Goal: Information Seeking & Learning: Learn about a topic

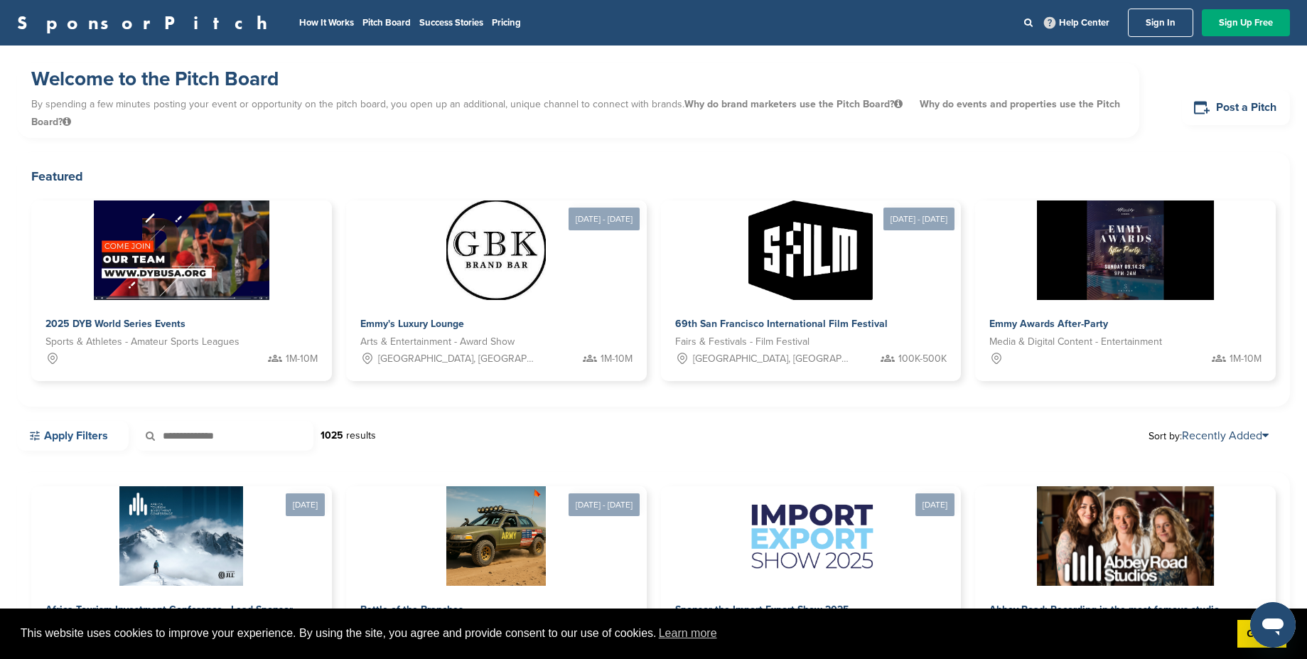
click at [109, 440] on link "Apply Filters" at bounding box center [73, 436] width 112 height 30
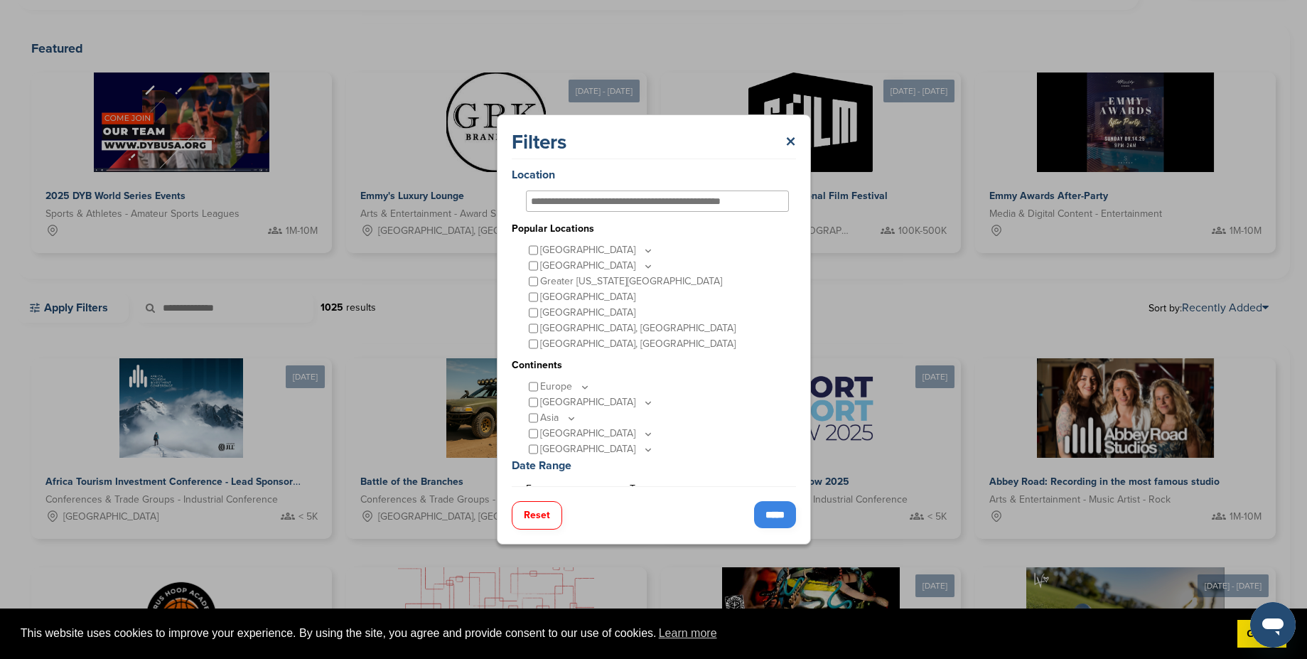
click at [789, 510] on input "*****" at bounding box center [775, 514] width 42 height 27
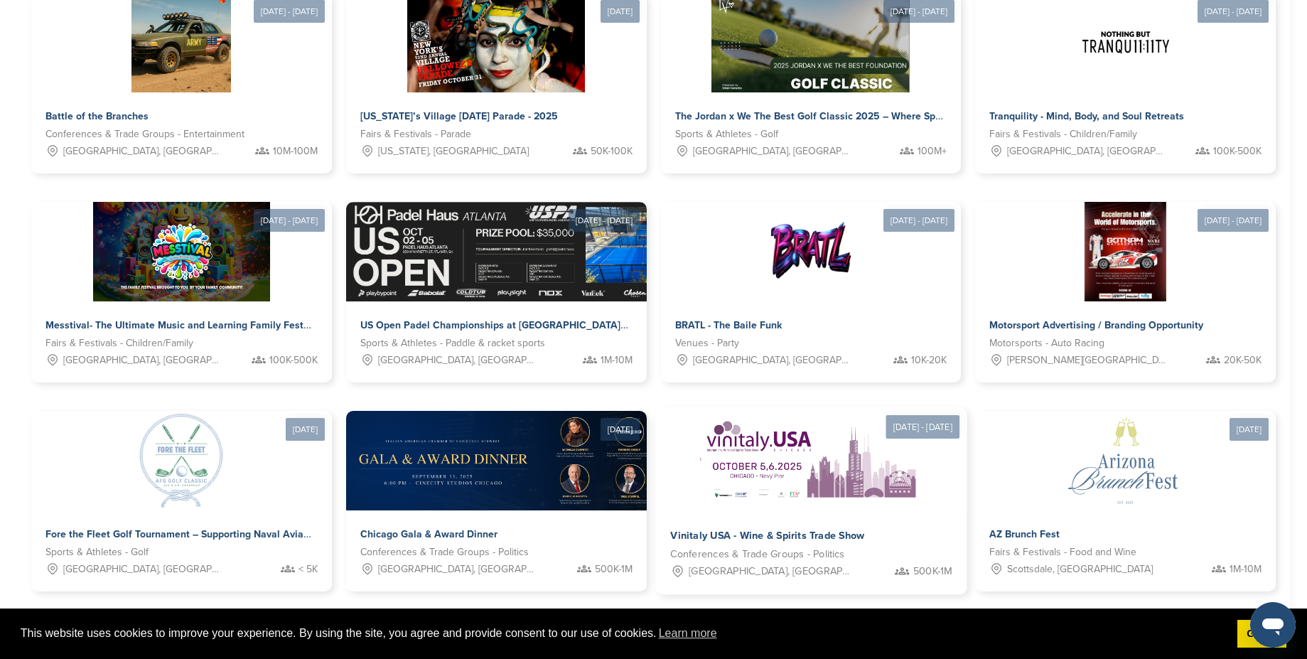
scroll to position [768, 0]
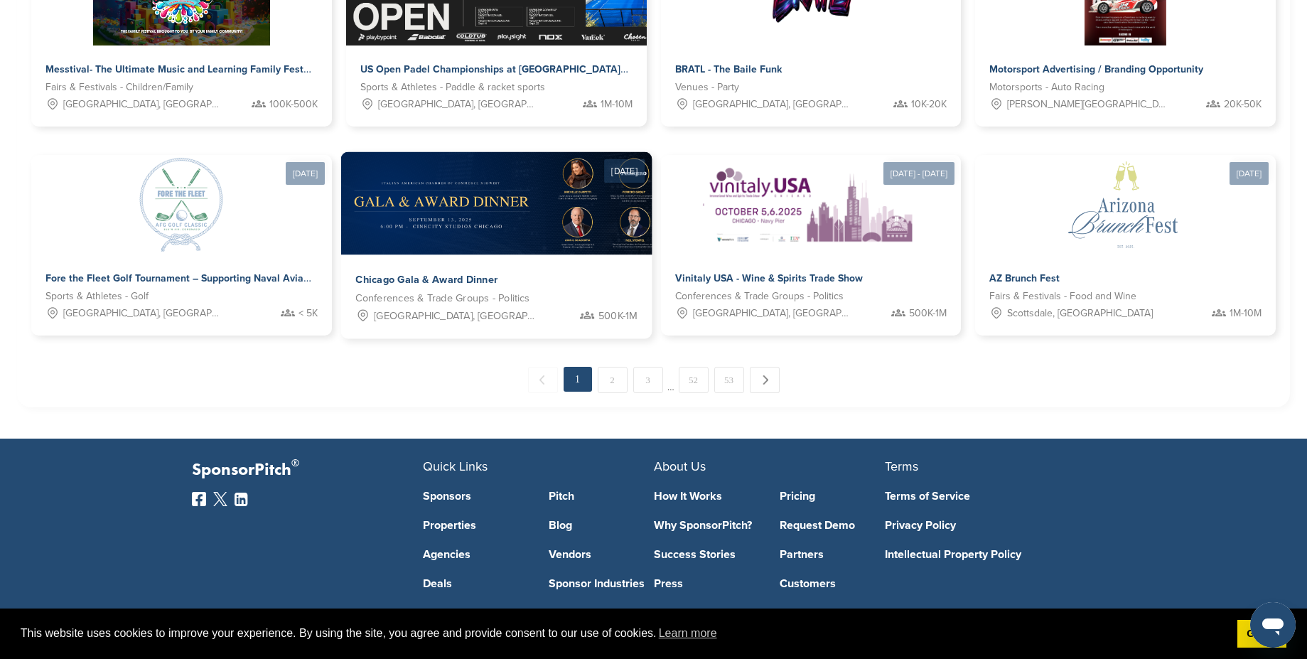
click at [528, 268] on div "Chicago Gala & Award Dinner Conferences & Trade Groups - Politics Chicago, IL 5…" at bounding box center [496, 297] width 311 height 84
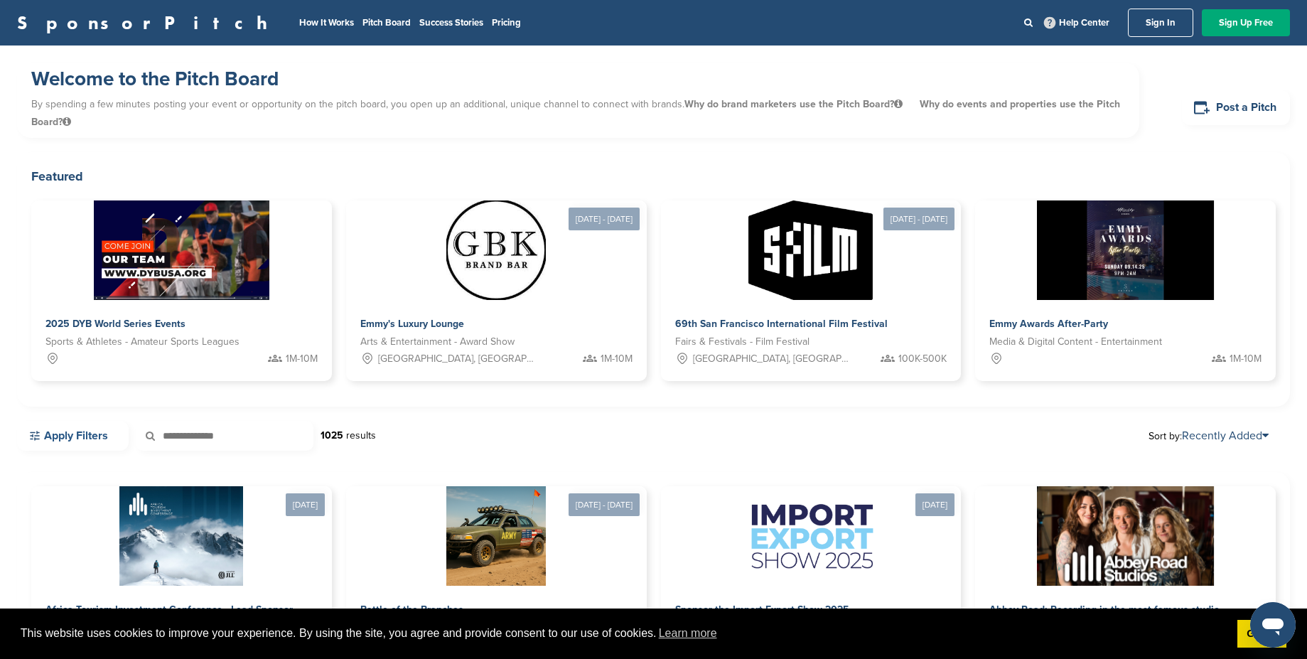
click at [80, 439] on link "Apply Filters" at bounding box center [73, 436] width 112 height 30
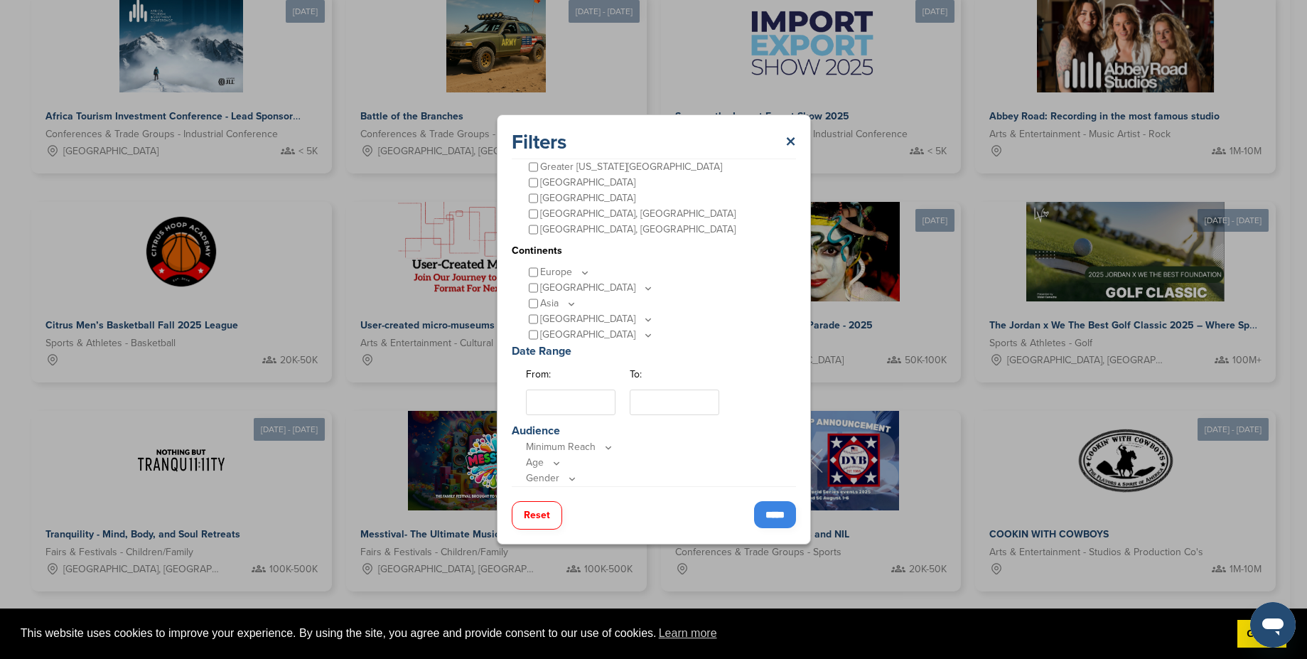
scroll to position [128, 0]
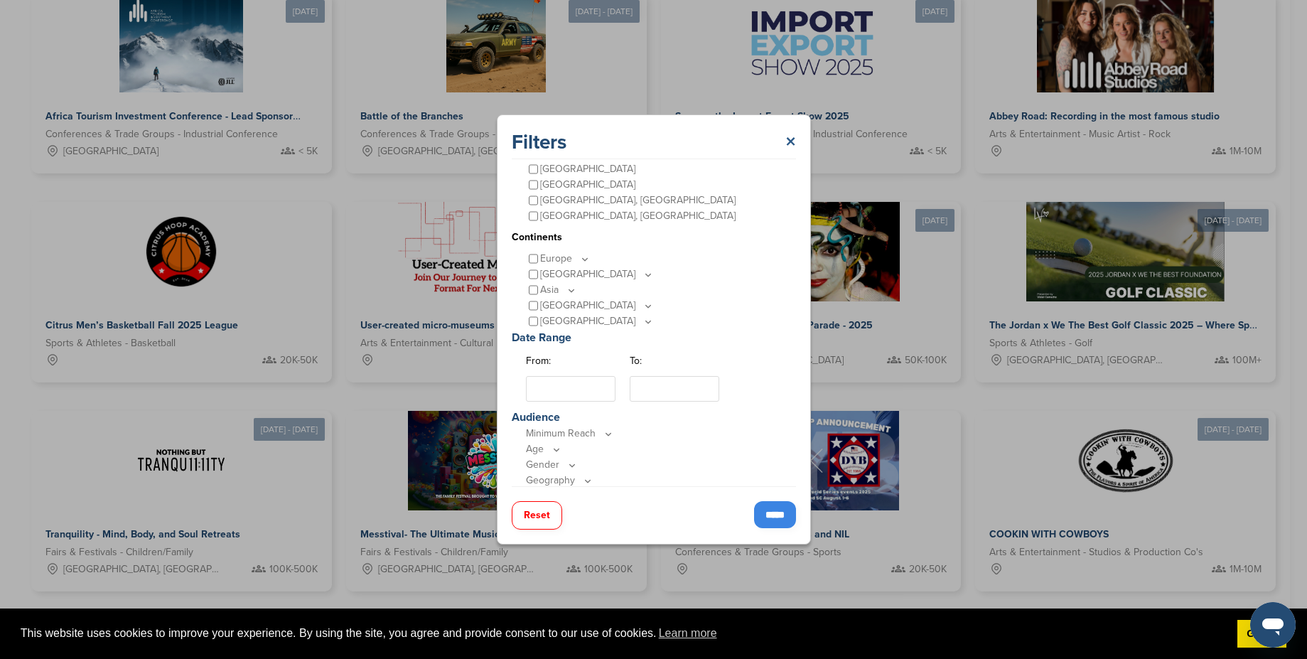
click at [793, 136] on link "×" at bounding box center [791, 142] width 11 height 26
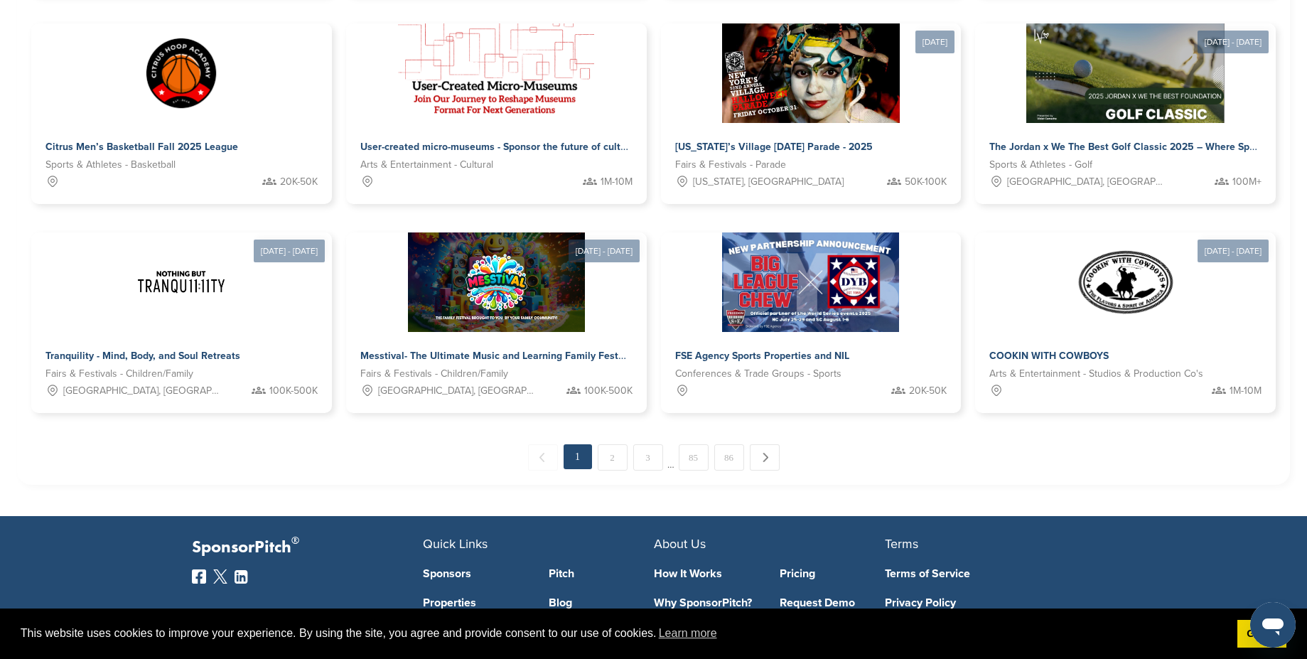
scroll to position [874, 0]
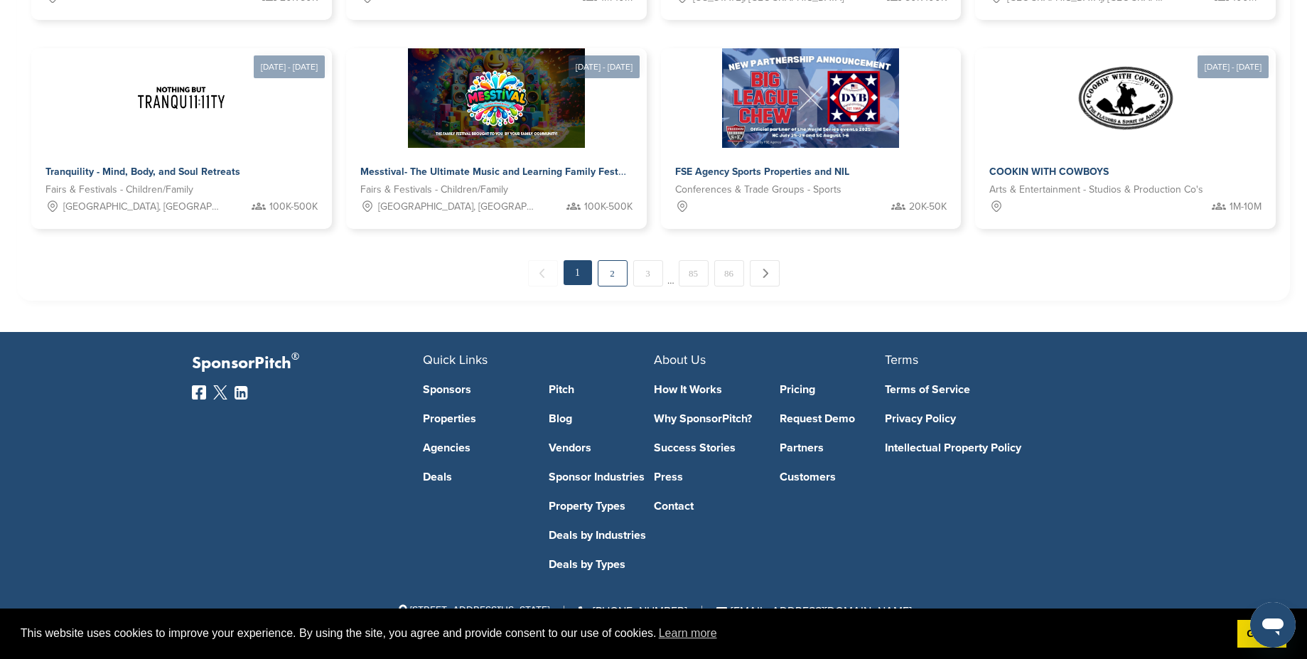
click at [618, 265] on link "2" at bounding box center [613, 273] width 30 height 26
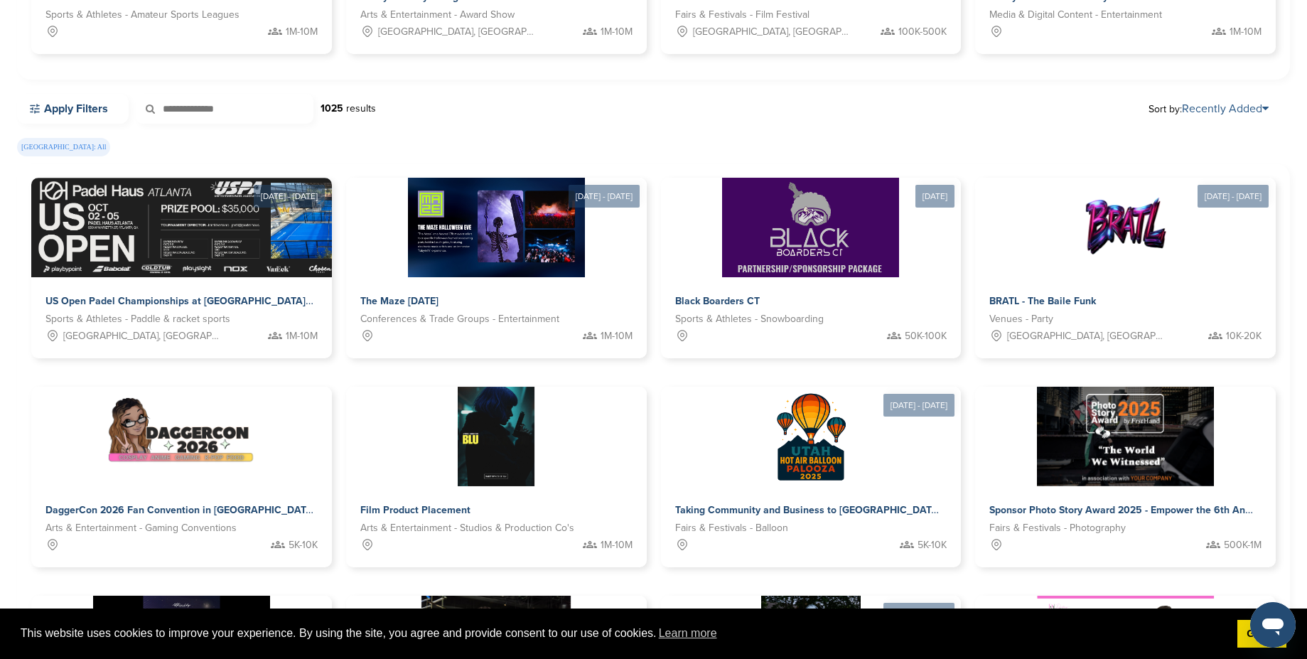
click at [1216, 112] on link "Recently Added" at bounding box center [1225, 109] width 87 height 14
click at [1042, 124] on div "Apply Filters 1025 results Sort by: Recently Added" at bounding box center [653, 116] width 1273 height 44
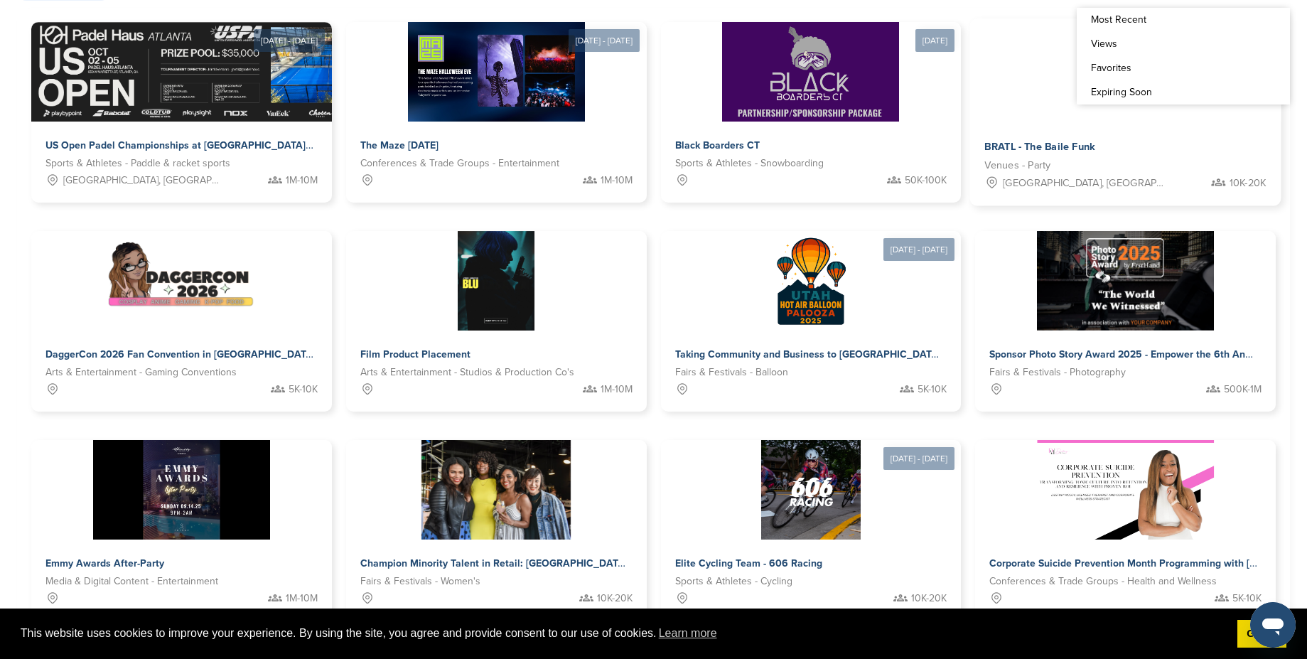
scroll to position [711, 0]
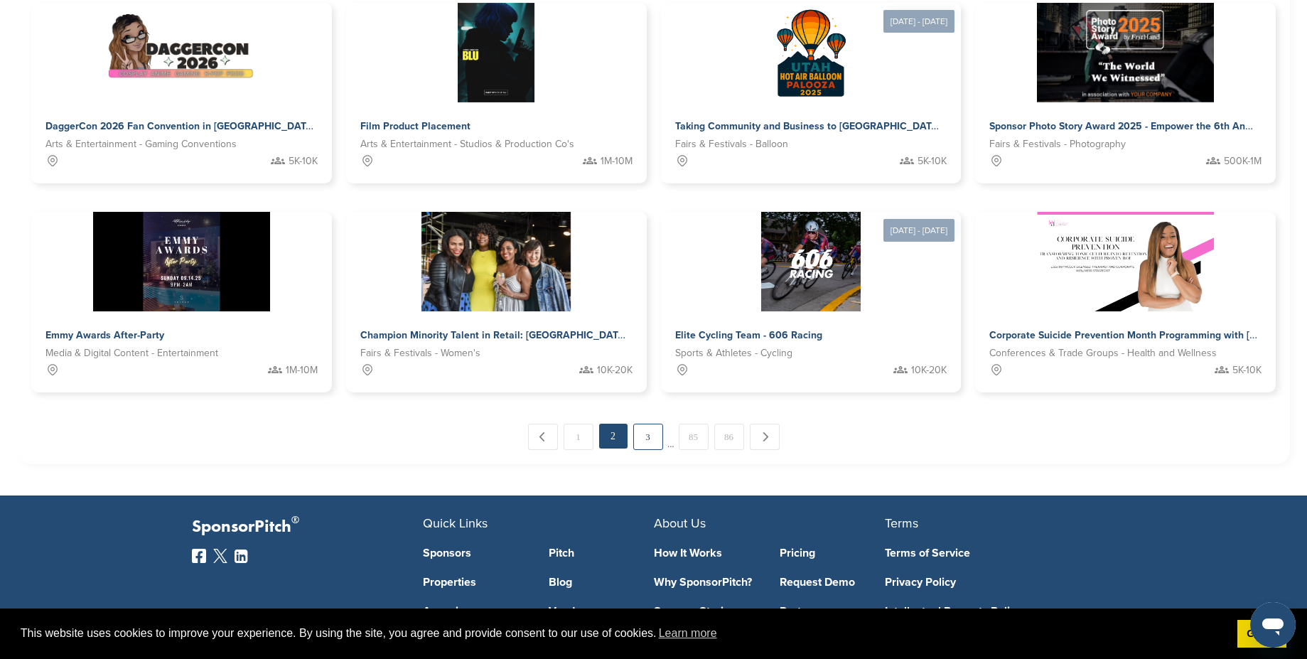
click at [653, 433] on link "3" at bounding box center [648, 437] width 30 height 26
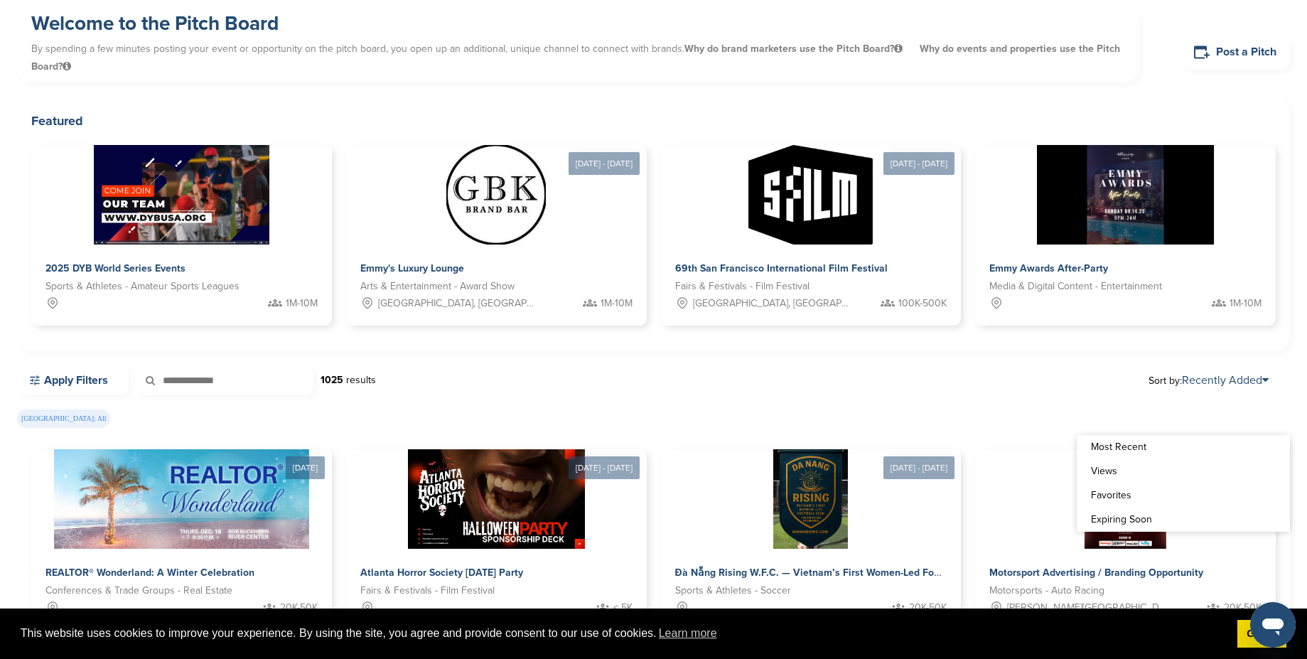
scroll to position [0, 0]
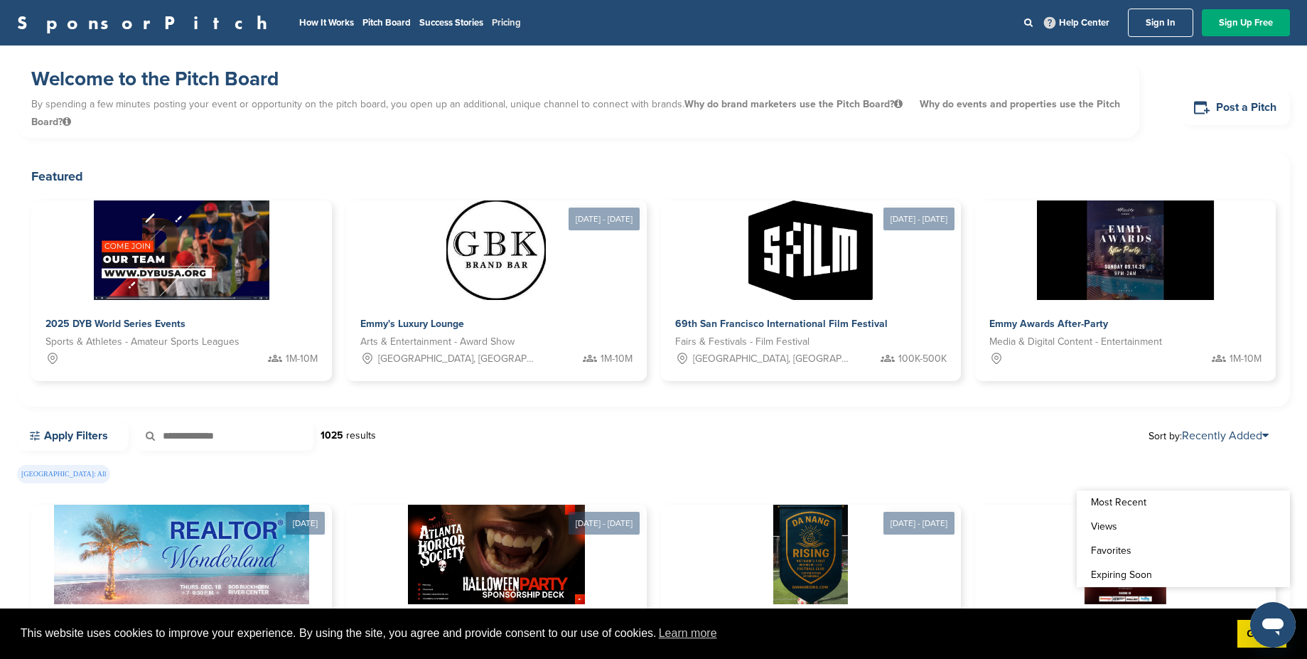
click at [492, 23] on link "Pricing" at bounding box center [506, 22] width 29 height 11
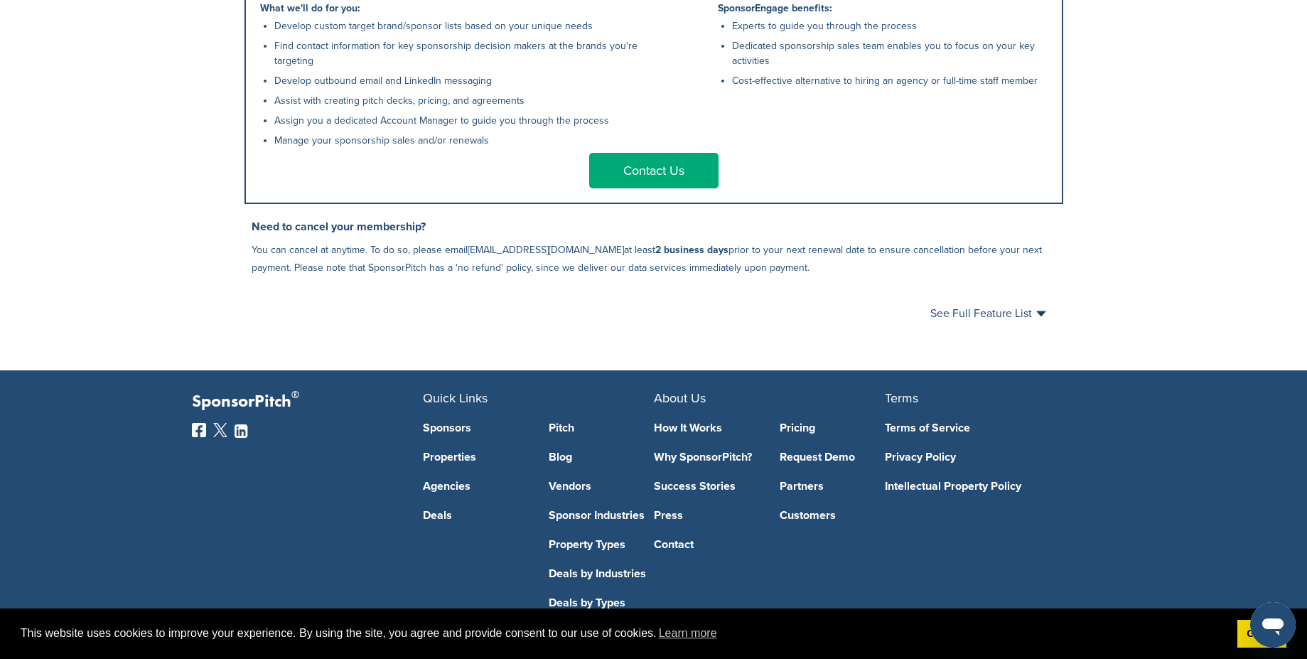
scroll to position [801, 0]
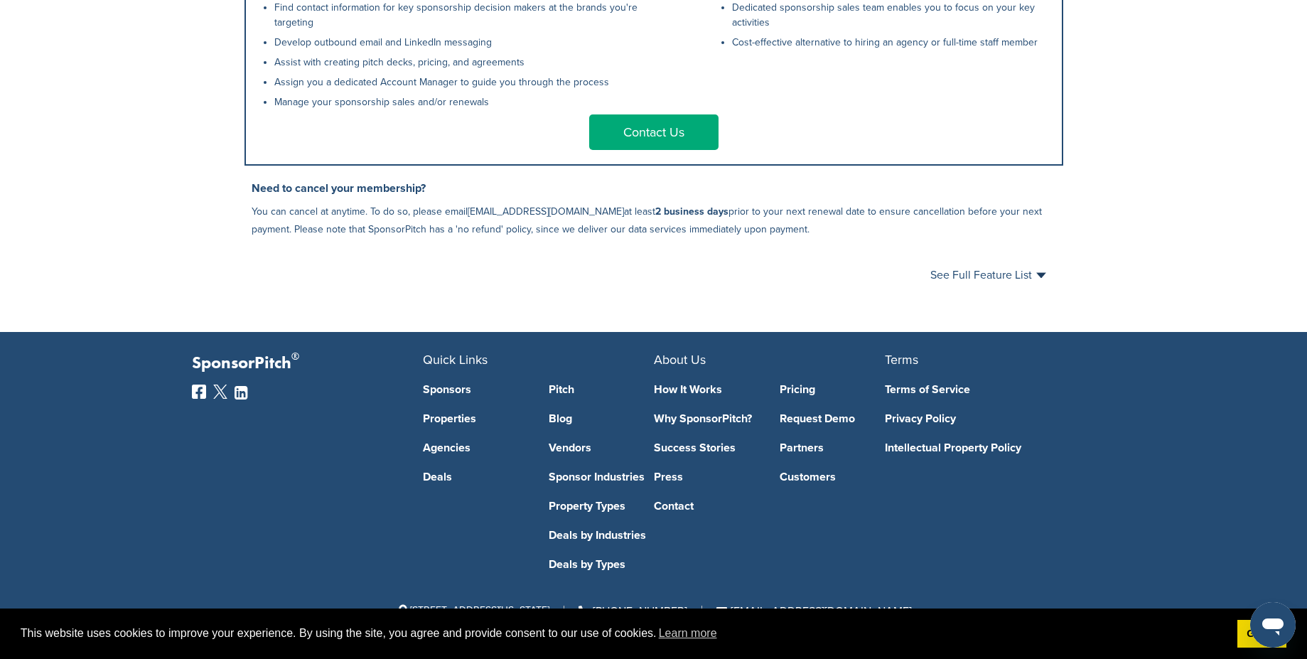
click at [780, 454] on div "Pricing Request Demo Partners Customers" at bounding box center [832, 439] width 105 height 146
click at [781, 446] on link "Partners" at bounding box center [832, 447] width 105 height 11
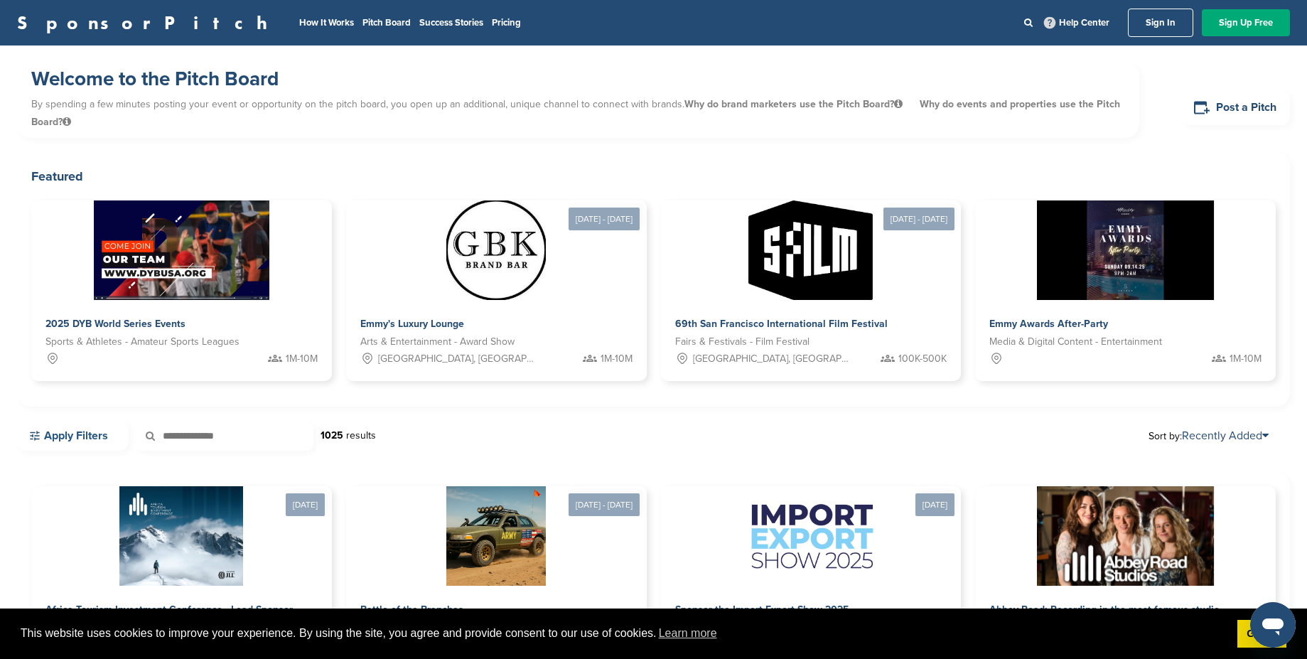
click at [80, 436] on link "Apply Filters" at bounding box center [73, 436] width 112 height 30
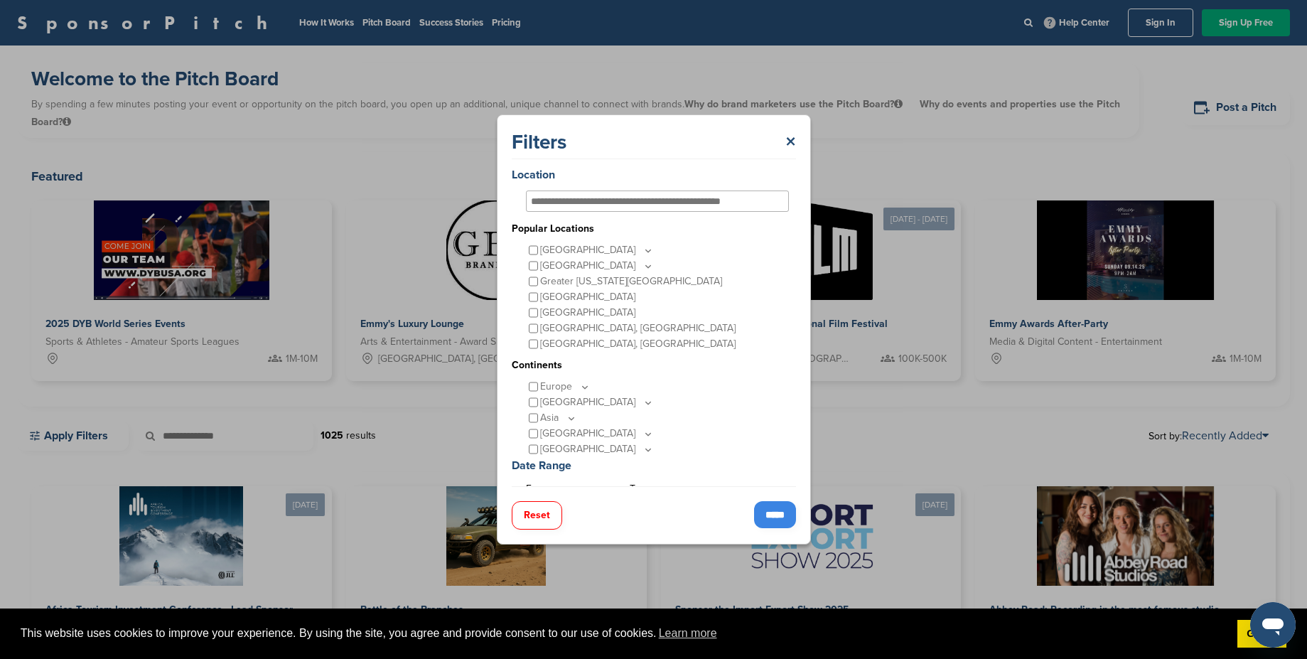
click at [754, 511] on input "*****" at bounding box center [775, 514] width 42 height 27
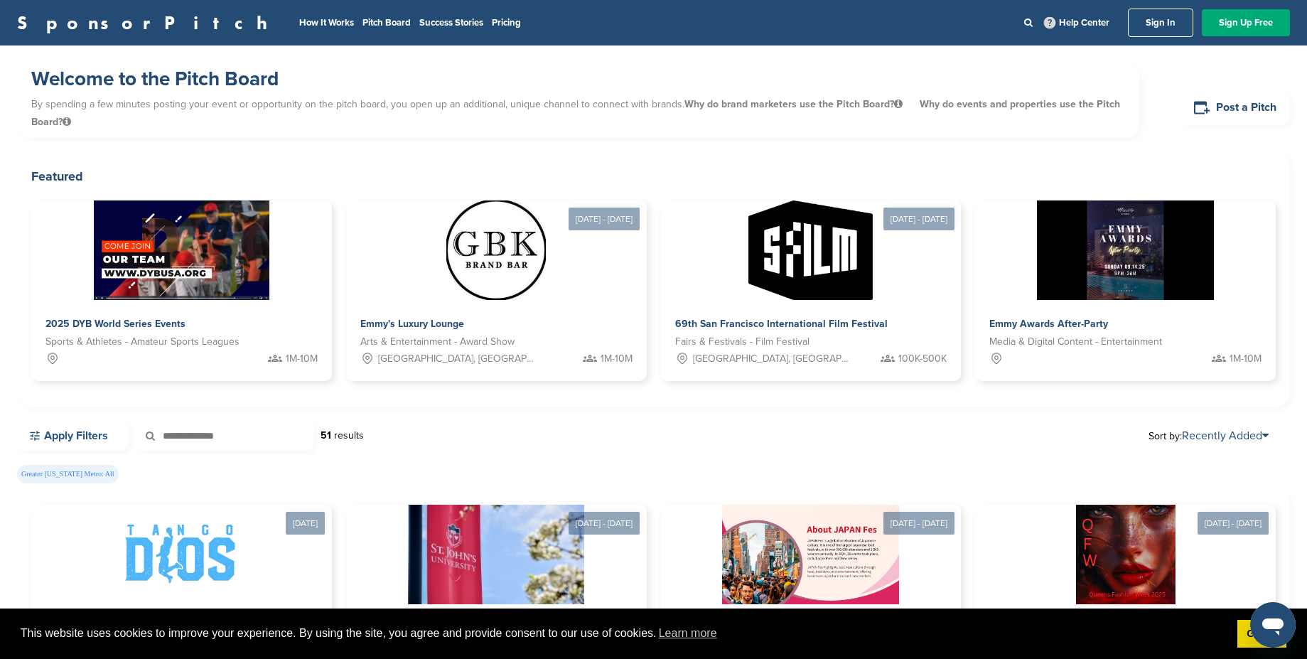
click at [65, 430] on link "Apply Filters" at bounding box center [73, 436] width 112 height 30
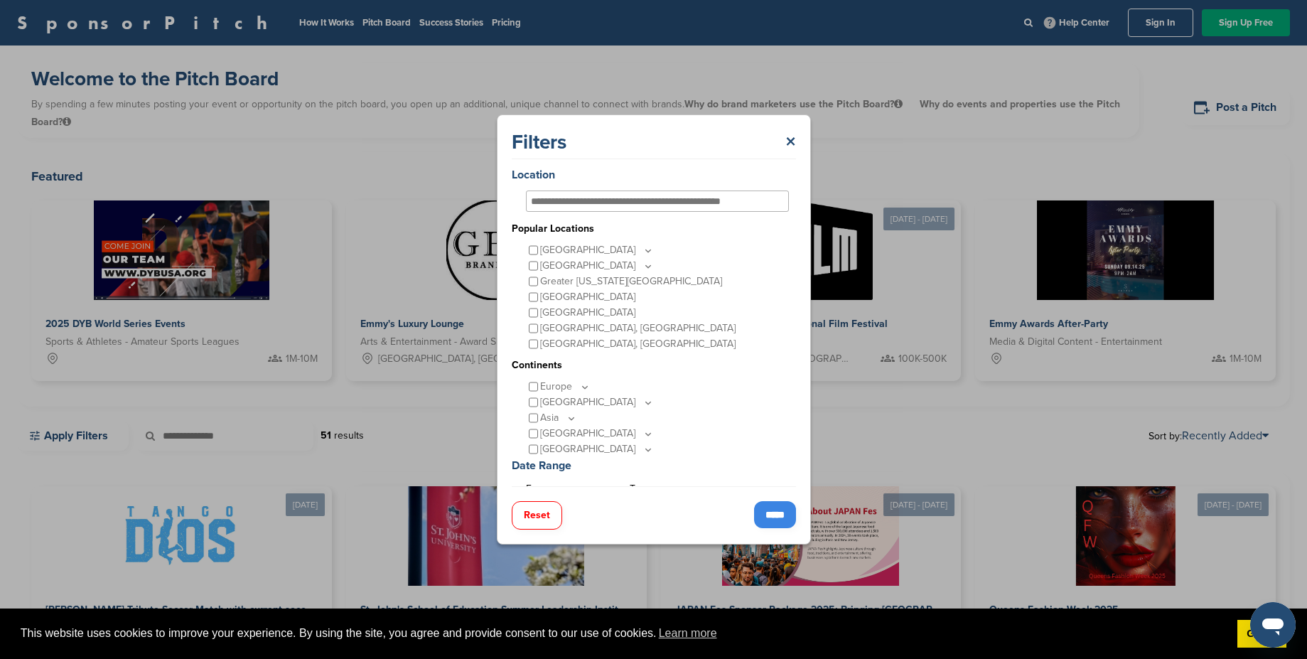
click at [531, 257] on div "[GEOGRAPHIC_DATA]" at bounding box center [657, 250] width 263 height 16
click at [778, 506] on input "*****" at bounding box center [775, 514] width 42 height 27
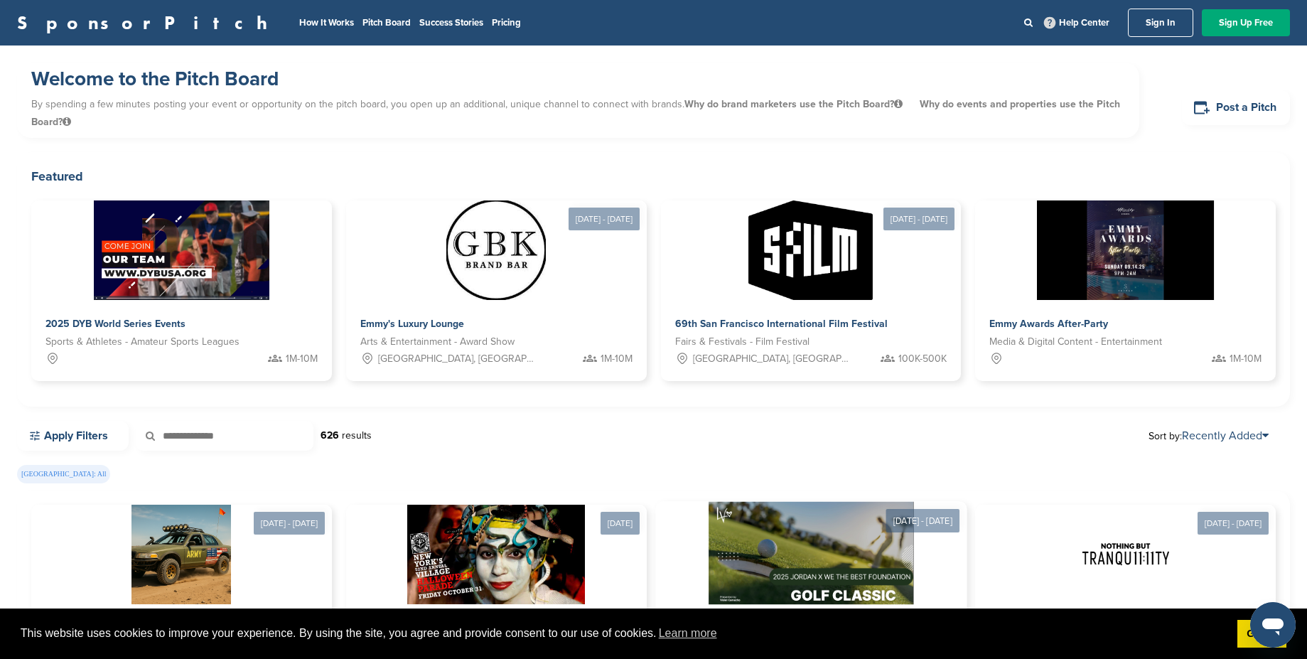
scroll to position [256, 0]
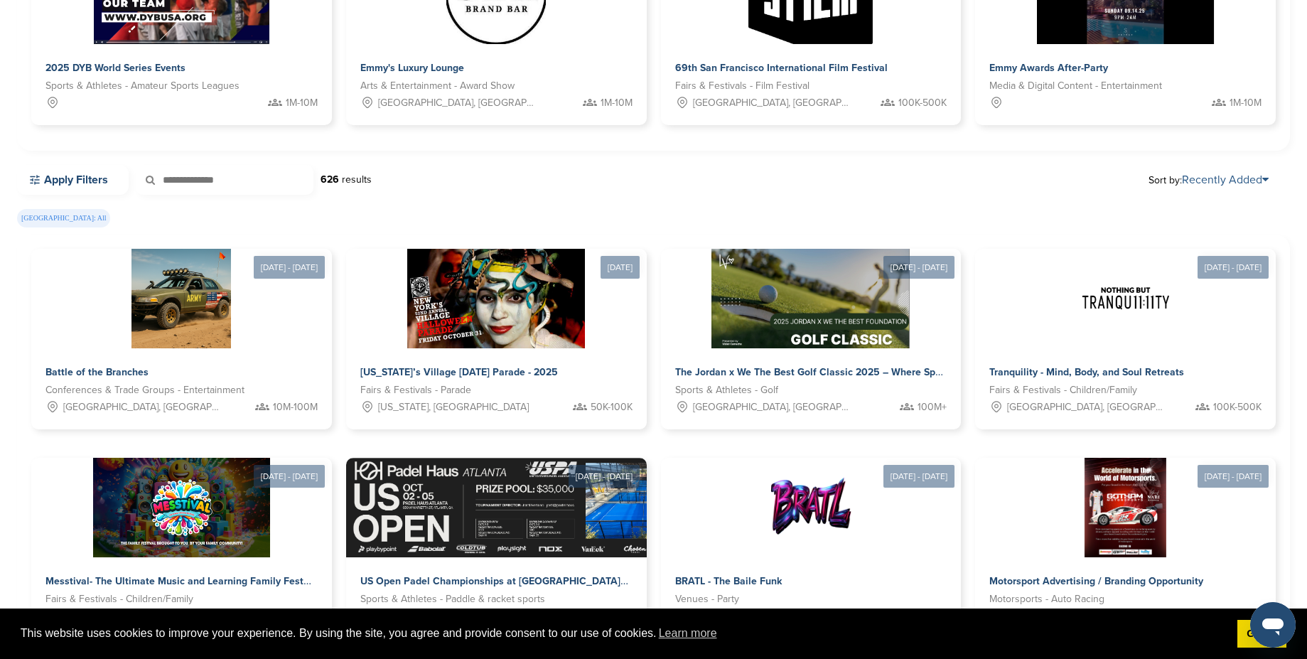
click at [1223, 176] on link "Recently Added" at bounding box center [1225, 180] width 87 height 14
click at [1159, 318] on link "Expiring Soon" at bounding box center [1183, 319] width 213 height 24
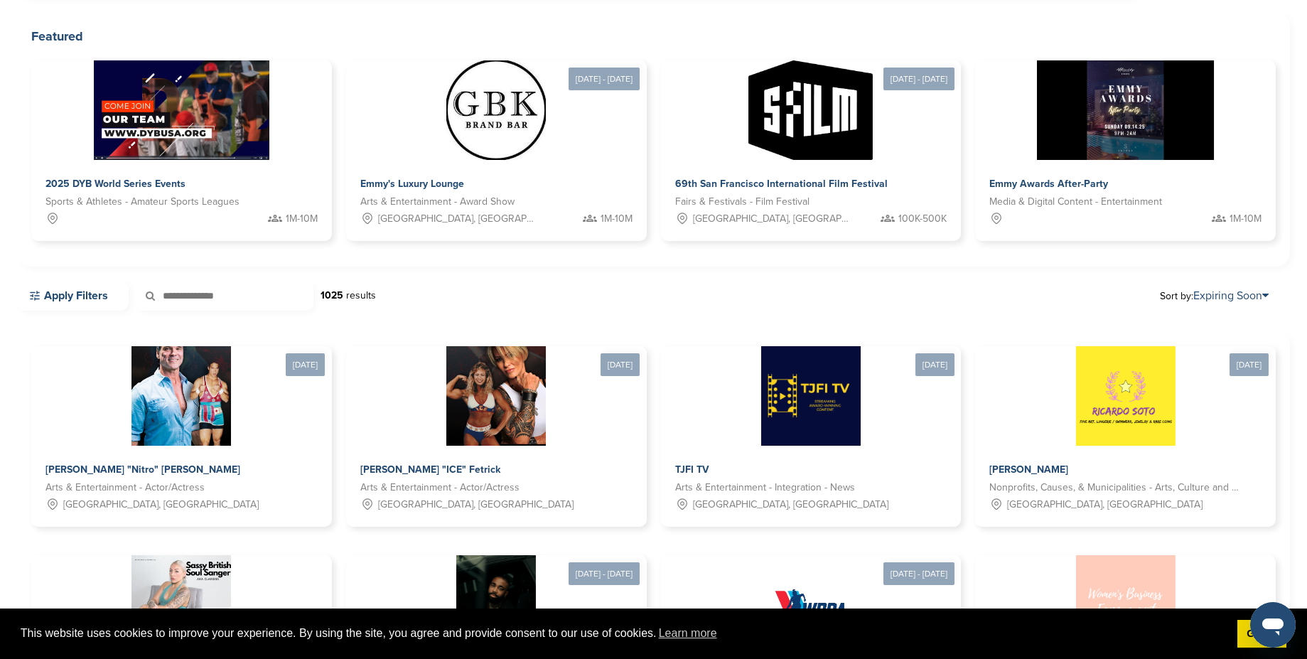
scroll to position [128, 0]
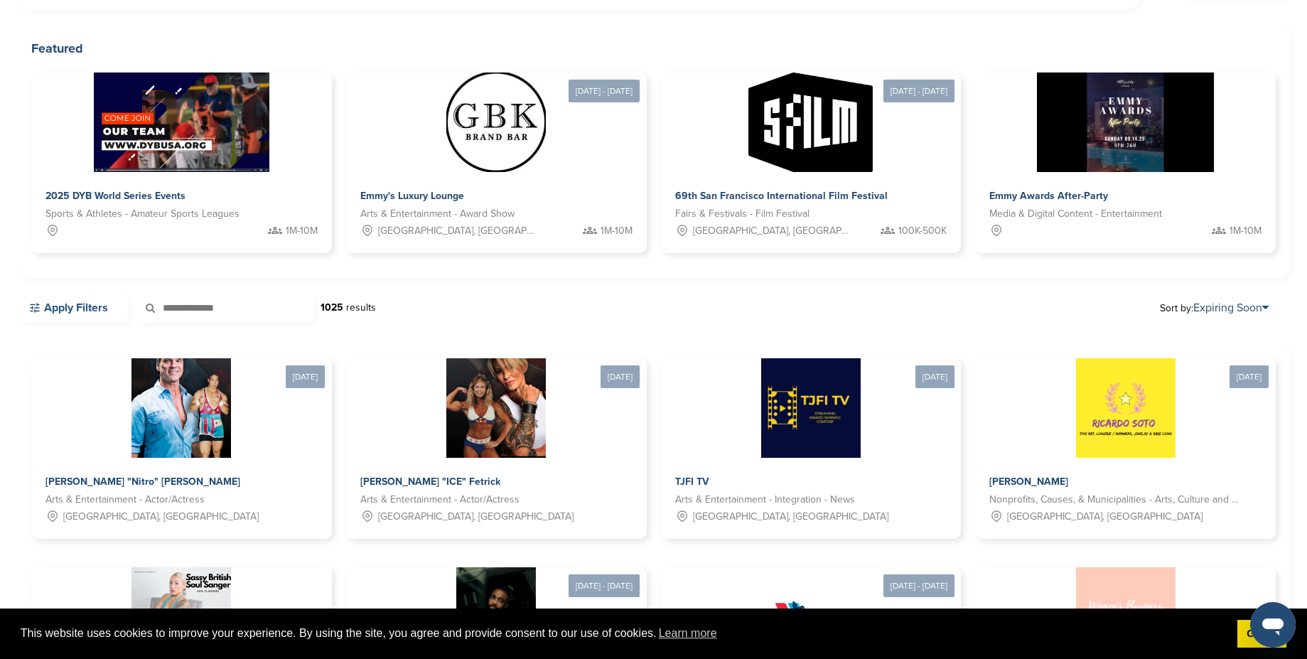
click at [110, 306] on link "Apply Filters" at bounding box center [73, 308] width 112 height 30
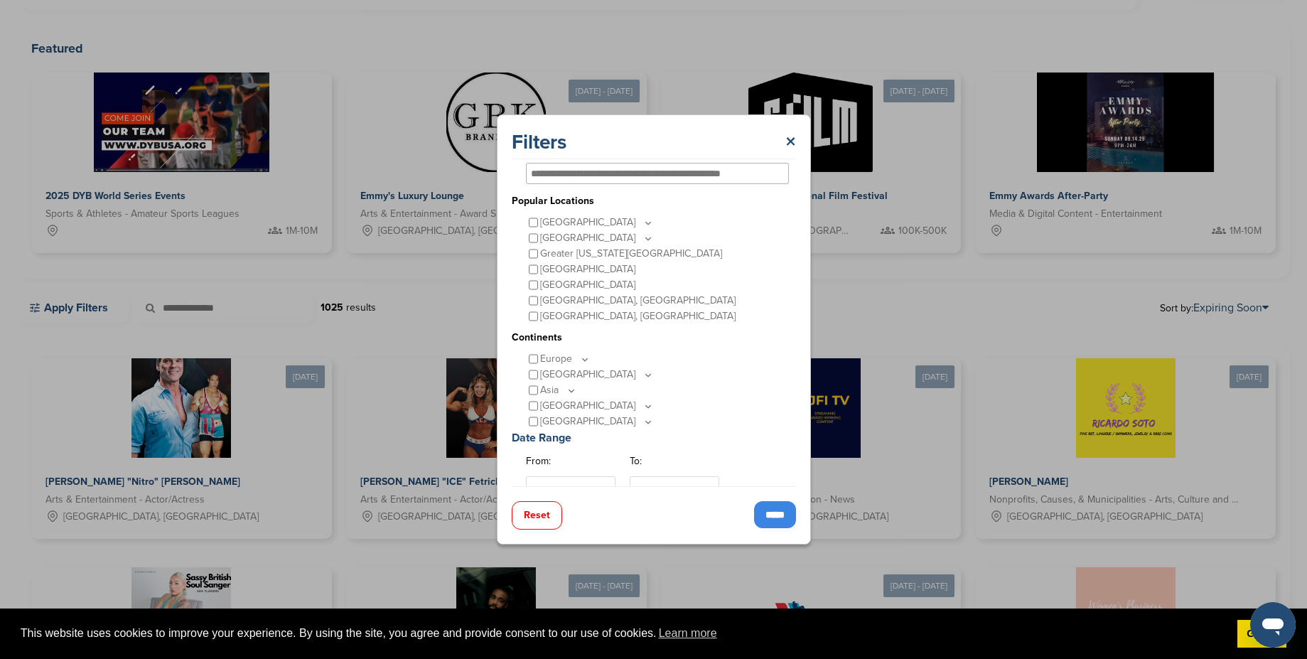
scroll to position [0, 0]
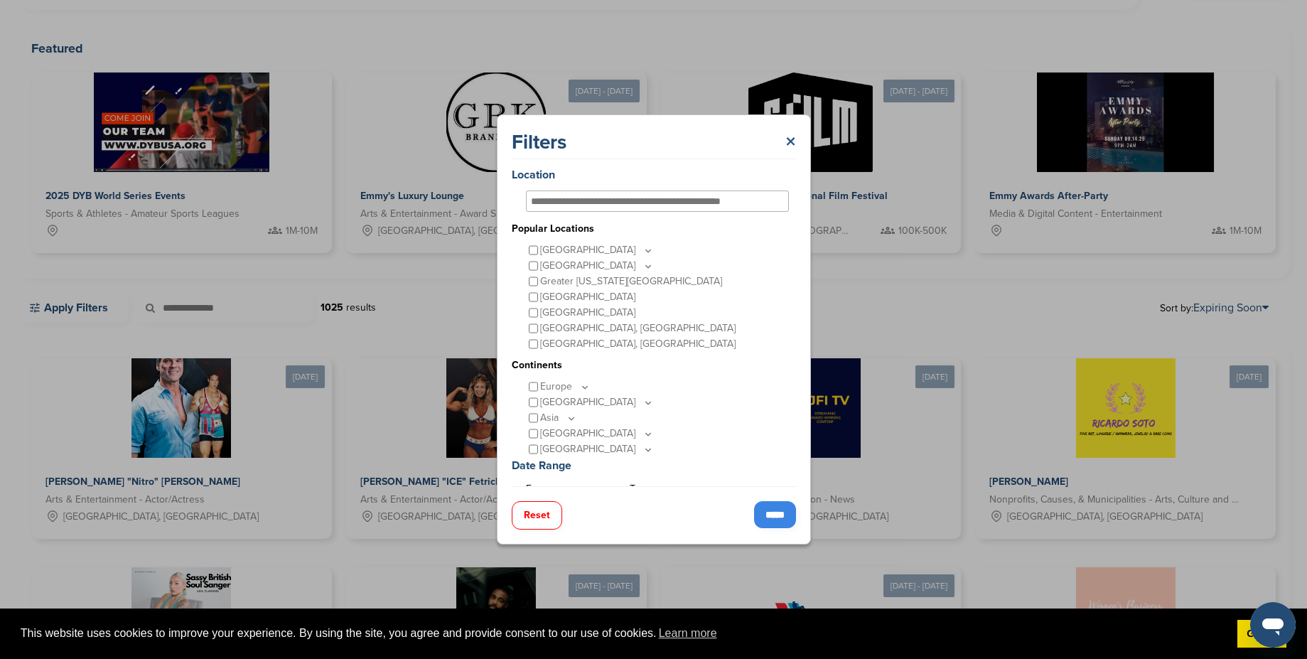
click at [793, 135] on link "×" at bounding box center [791, 142] width 11 height 26
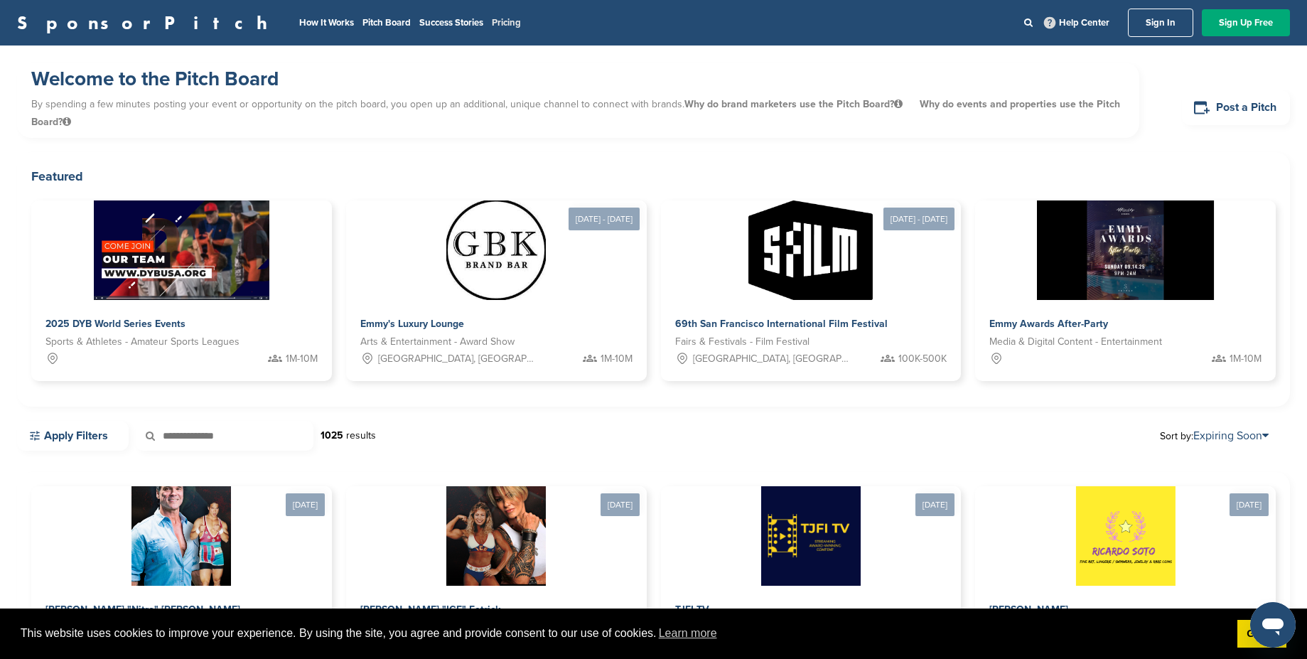
click at [492, 23] on link "Pricing" at bounding box center [506, 22] width 29 height 11
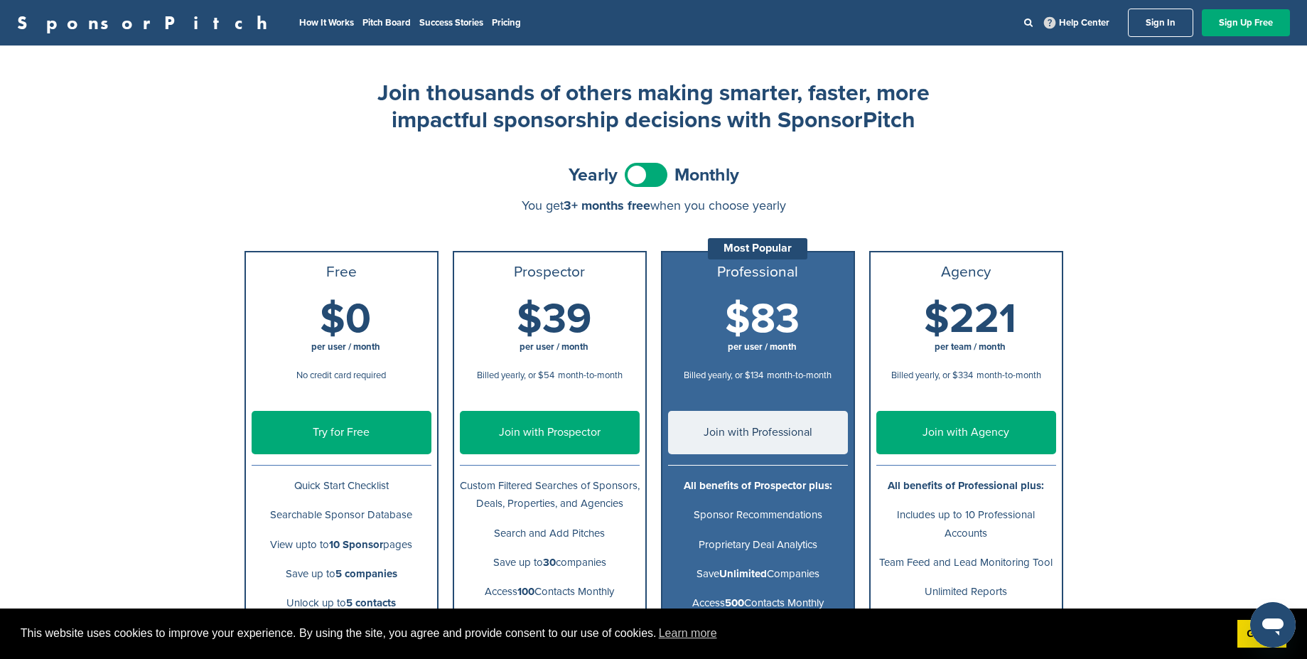
scroll to position [128, 0]
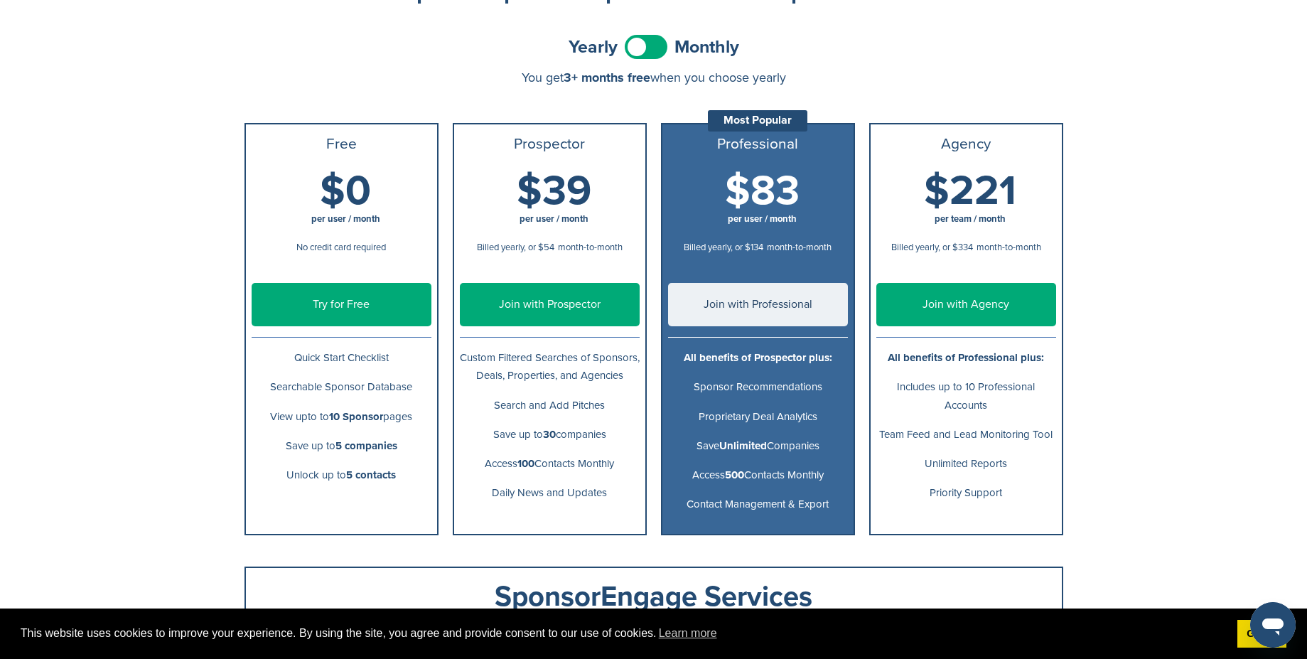
click at [641, 43] on span at bounding box center [646, 47] width 43 height 24
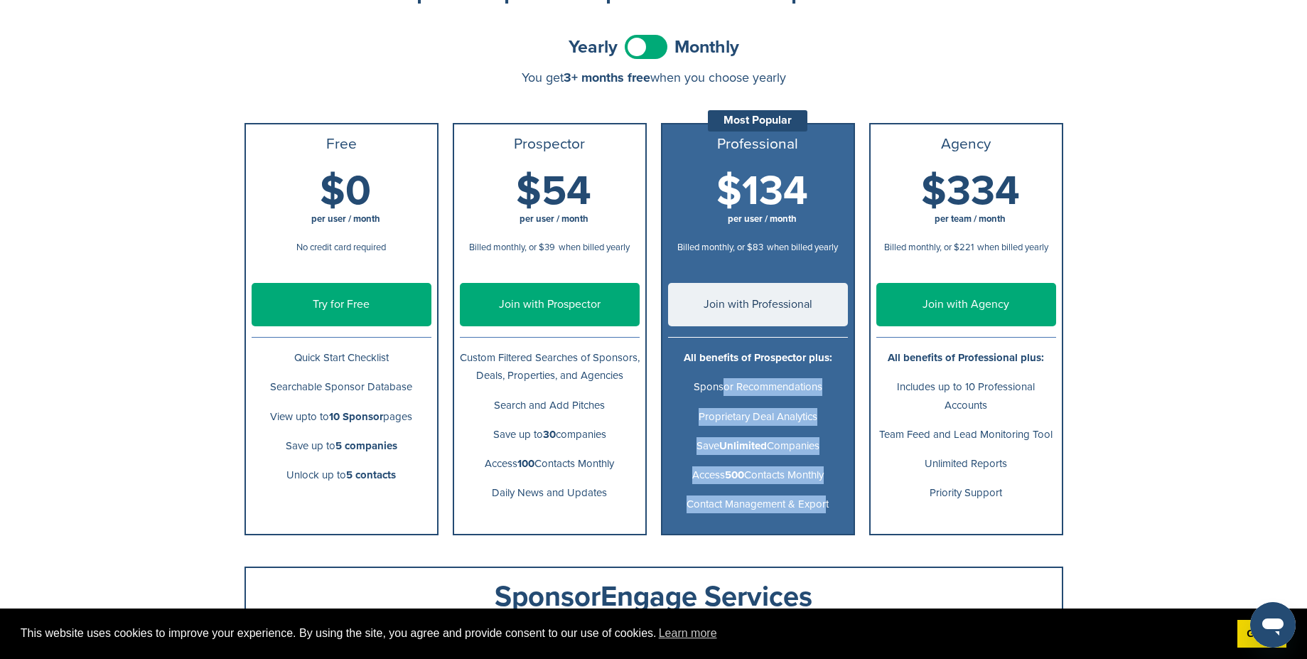
drag, startPoint x: 717, startPoint y: 385, endPoint x: 820, endPoint y: 509, distance: 161.6
click at [820, 509] on ul "Professional Most Popular $83 per user / month Billed yearly, or $134 month-to-…" at bounding box center [758, 329] width 194 height 412
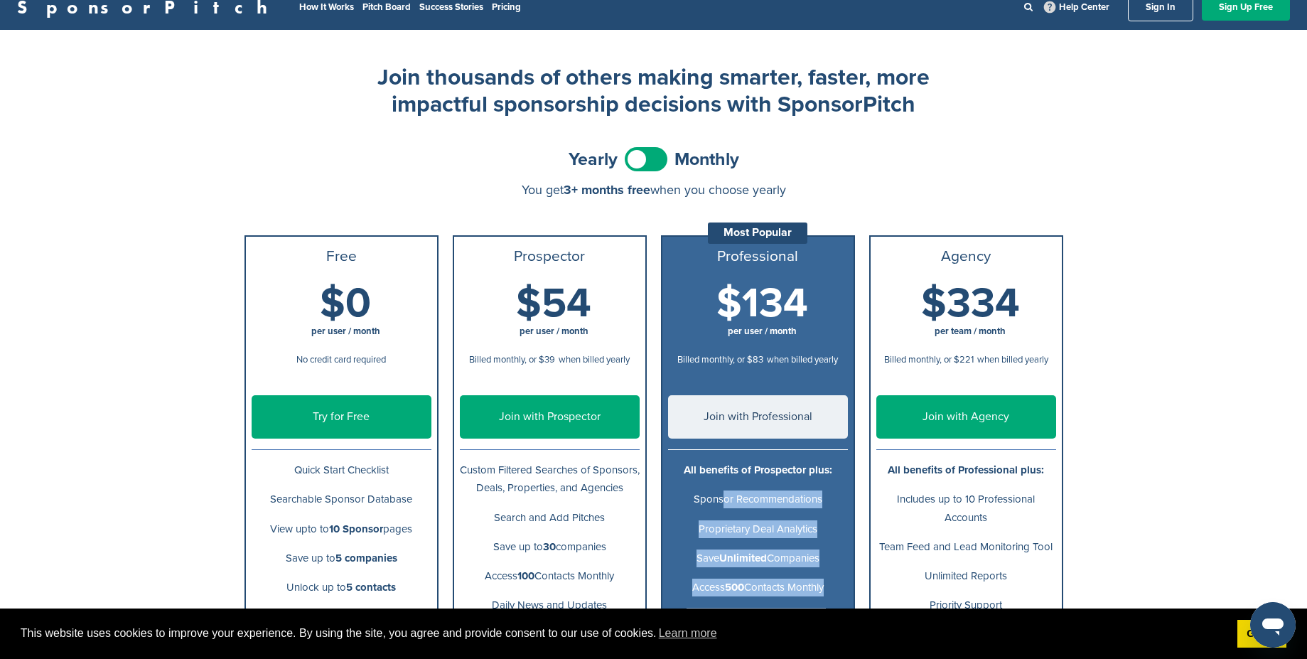
scroll to position [0, 0]
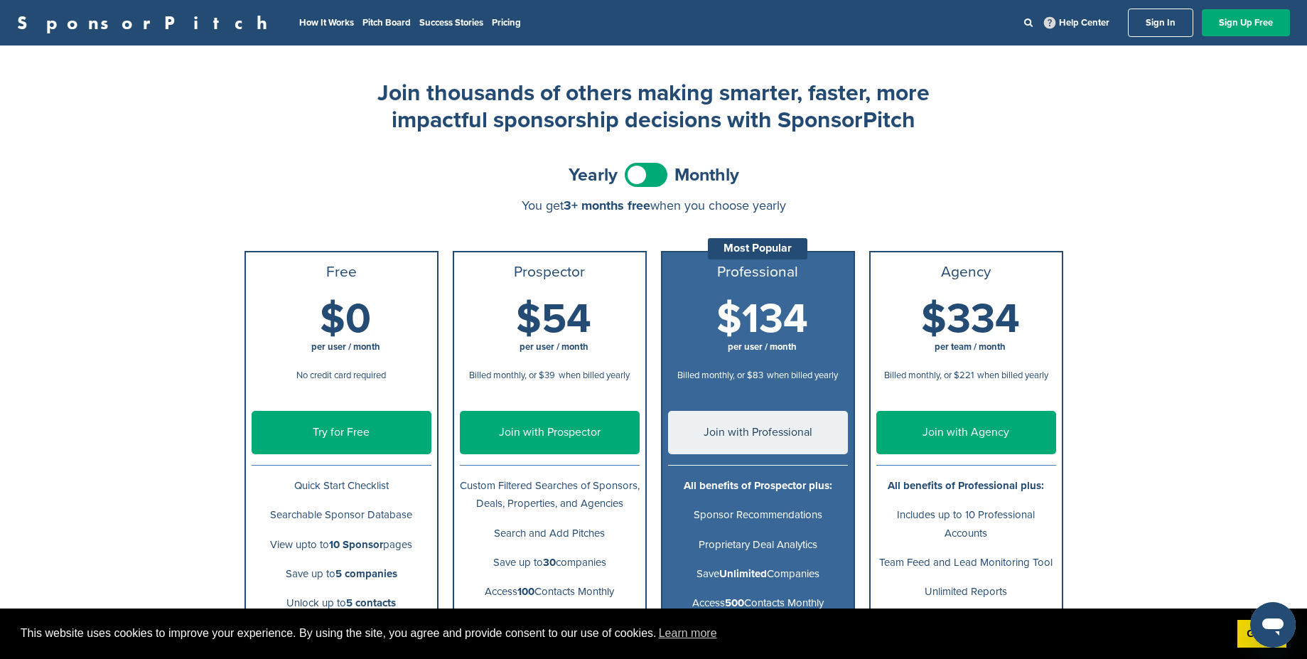
click at [353, 14] on nav "How It Works Pitch Board Success Stories Pricing Help Center Sign In Sign Up Fr…" at bounding box center [791, 23] width 1000 height 28
click at [492, 28] on link "Pricing" at bounding box center [506, 22] width 29 height 11
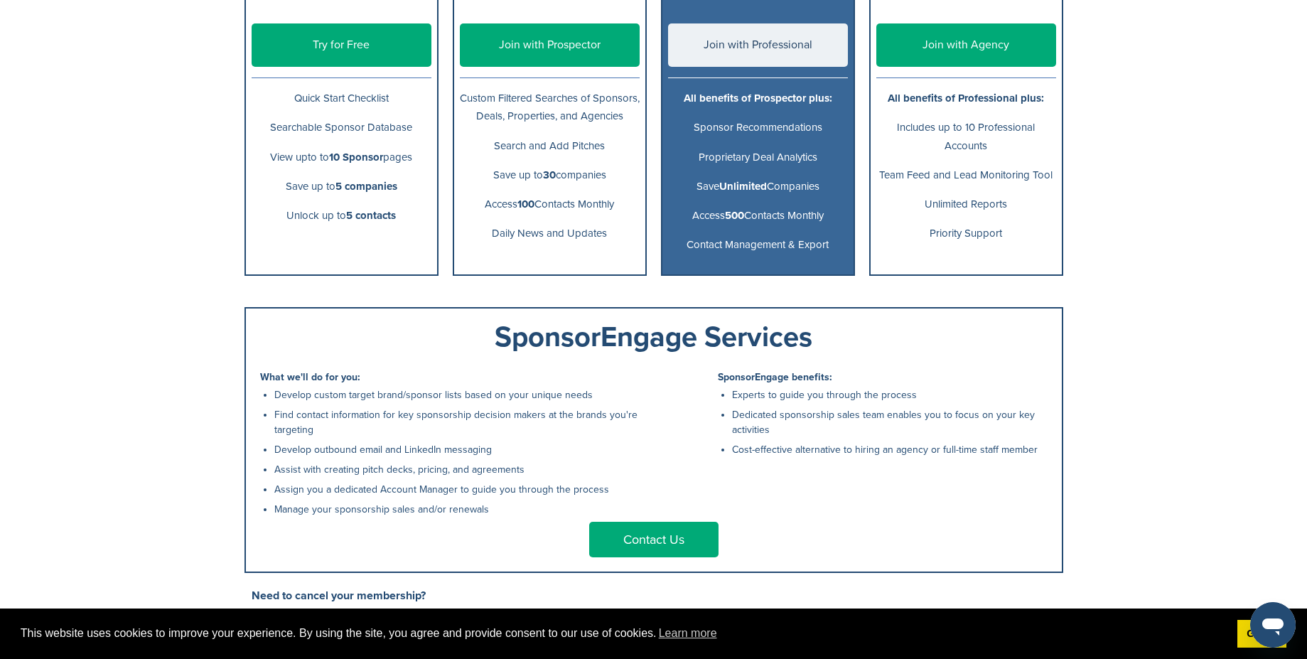
scroll to position [512, 0]
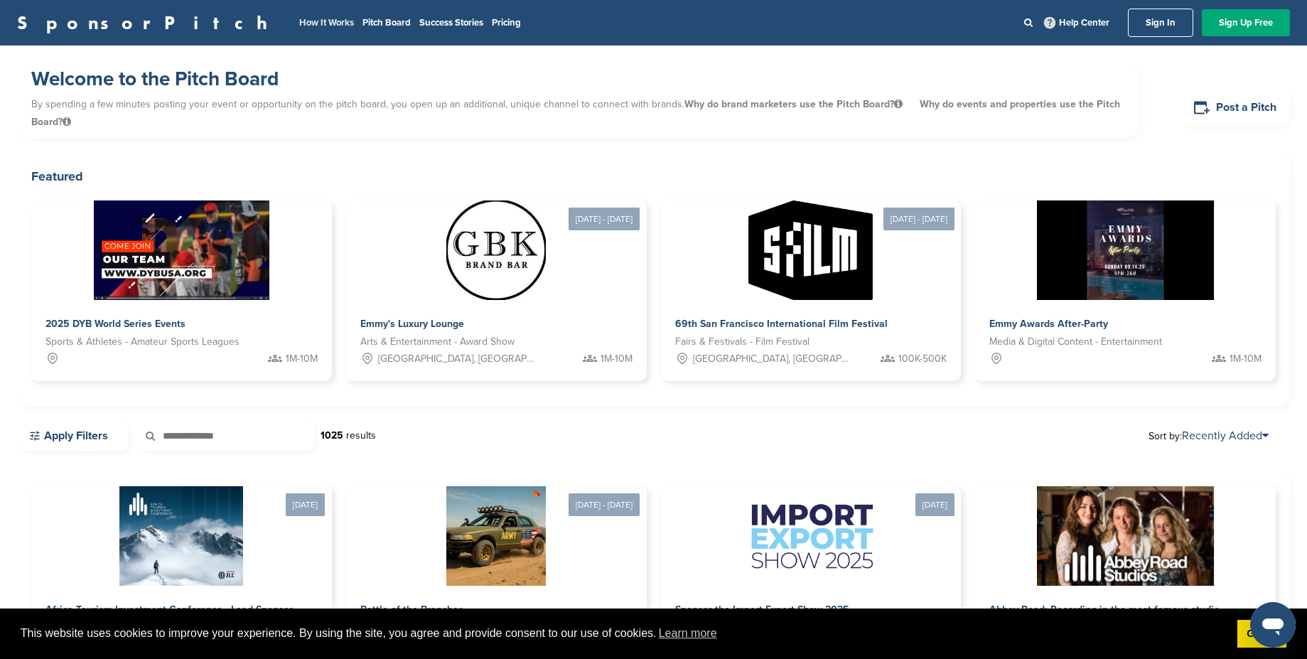
click at [299, 25] on link "How It Works" at bounding box center [326, 22] width 55 height 11
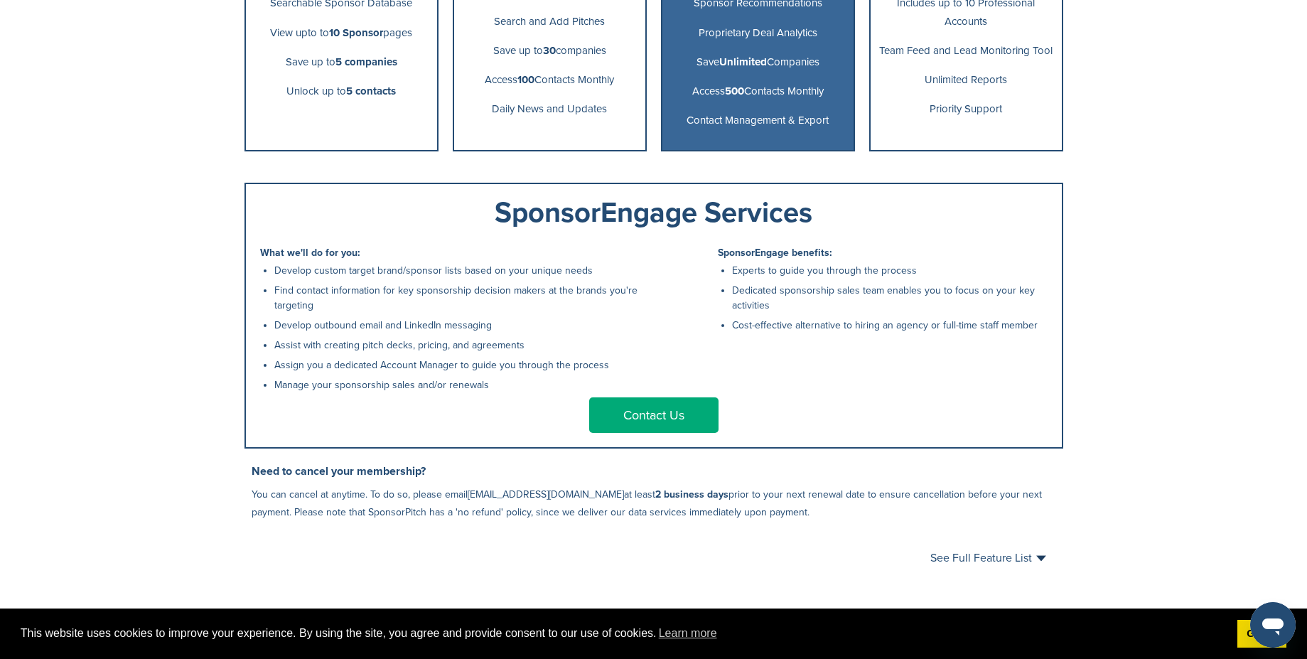
scroll to position [640, 0]
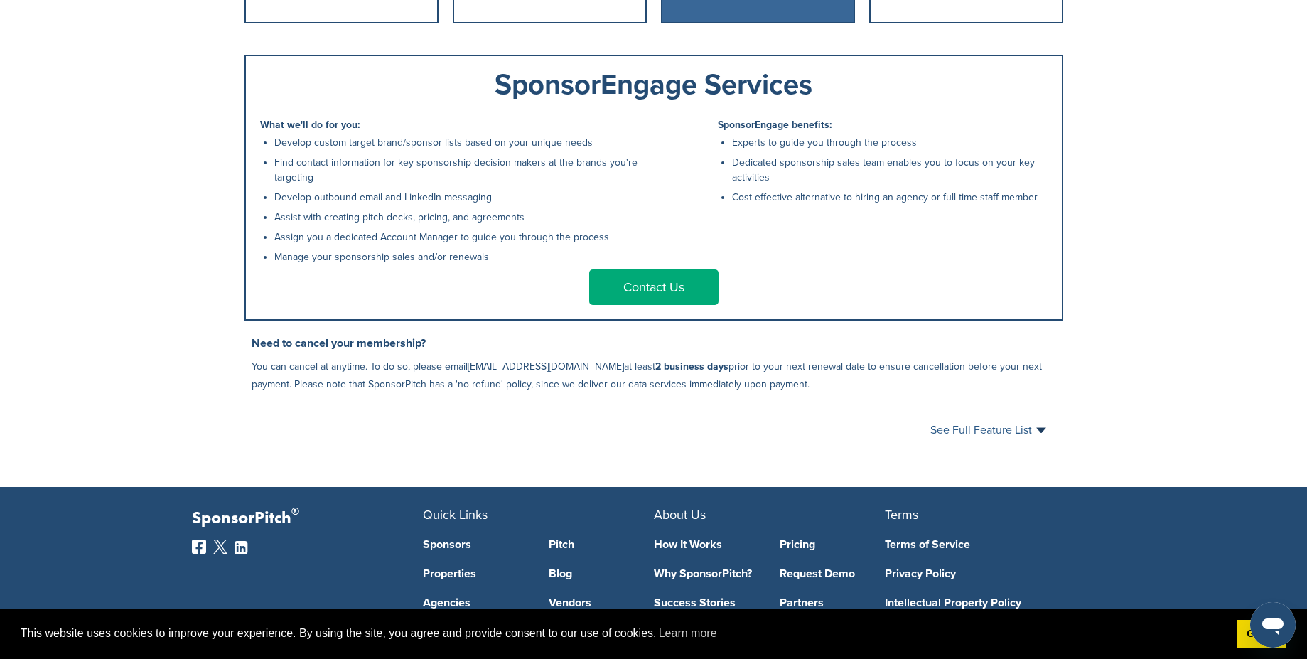
click at [1029, 436] on span "See Full Feature List" at bounding box center [989, 429] width 116 height 11
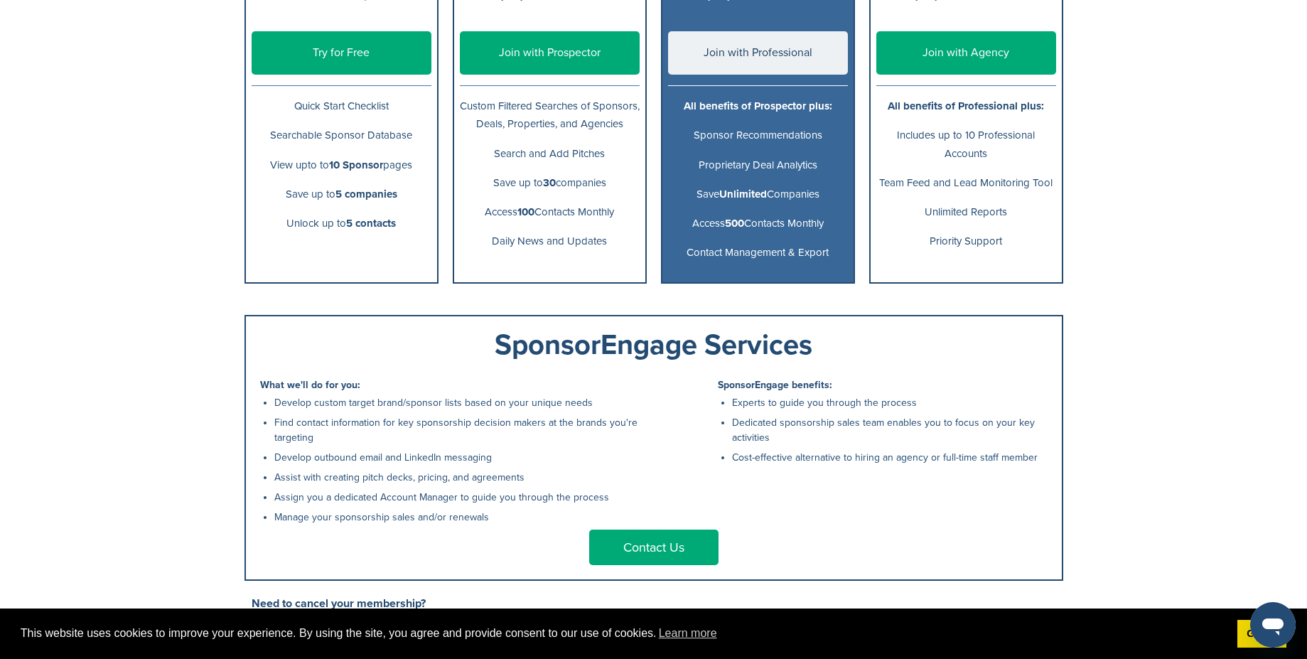
scroll to position [0, 0]
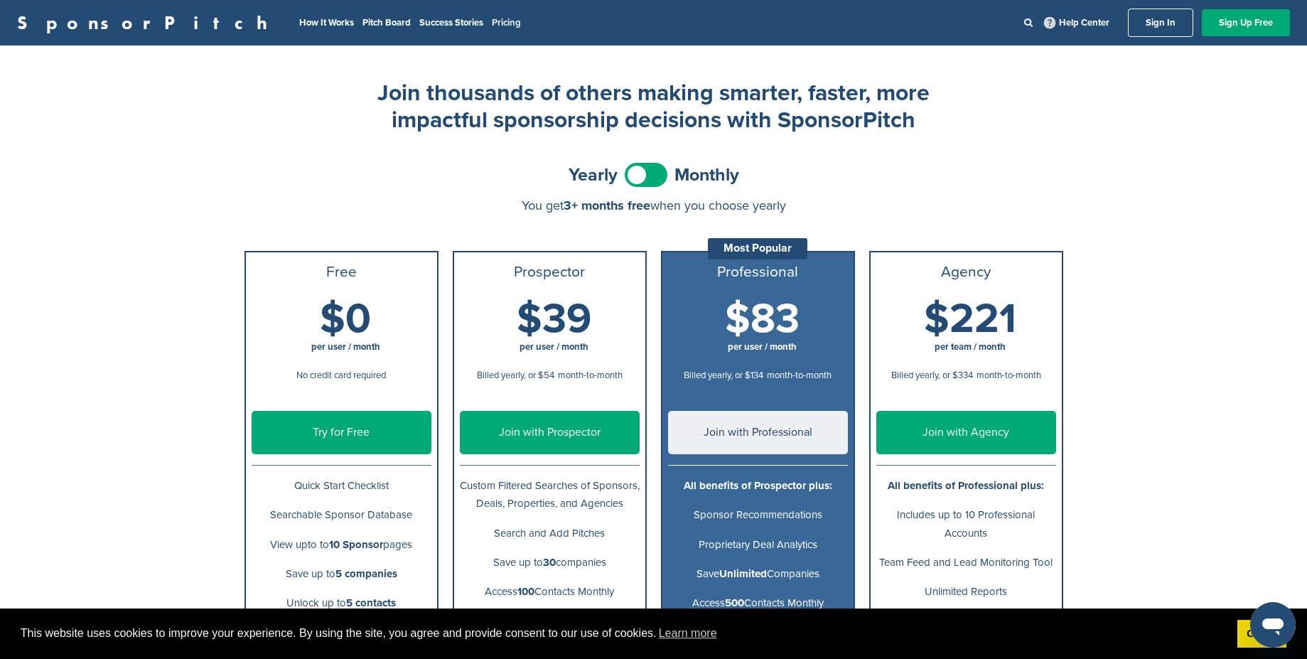
click at [492, 26] on link "Pricing" at bounding box center [506, 22] width 29 height 11
click at [299, 23] on link "How It Works" at bounding box center [326, 22] width 55 height 11
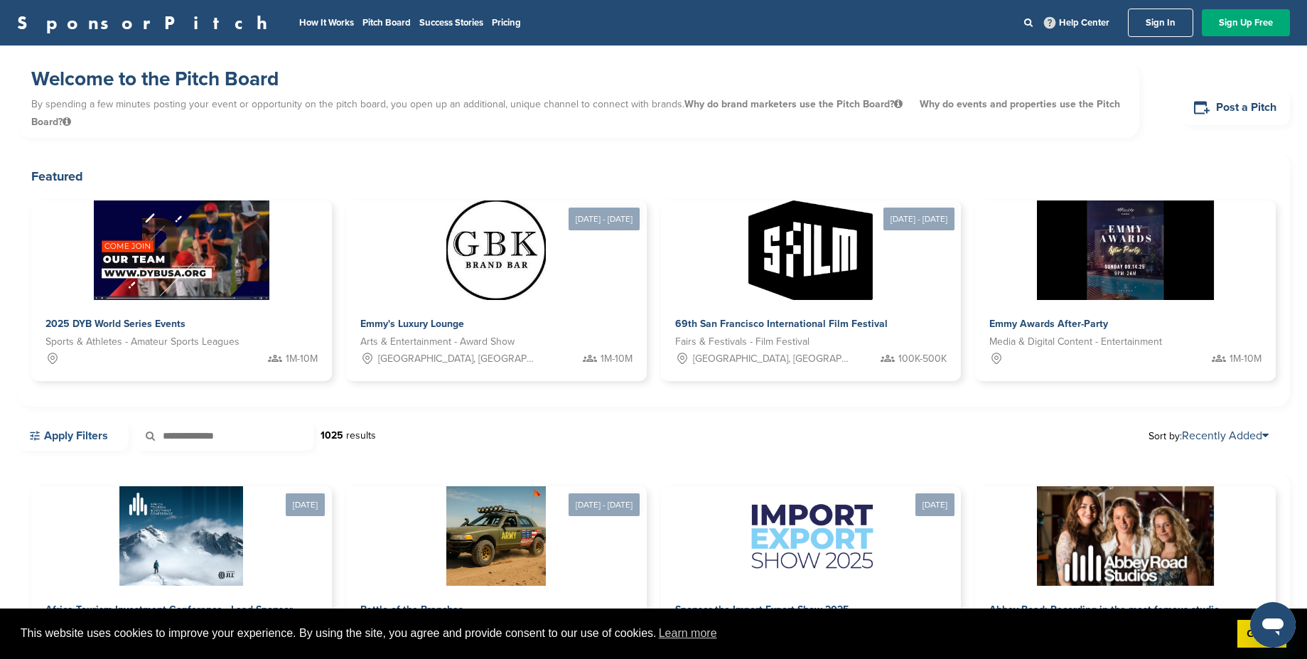
click at [92, 440] on link "Apply Filters" at bounding box center [73, 436] width 112 height 30
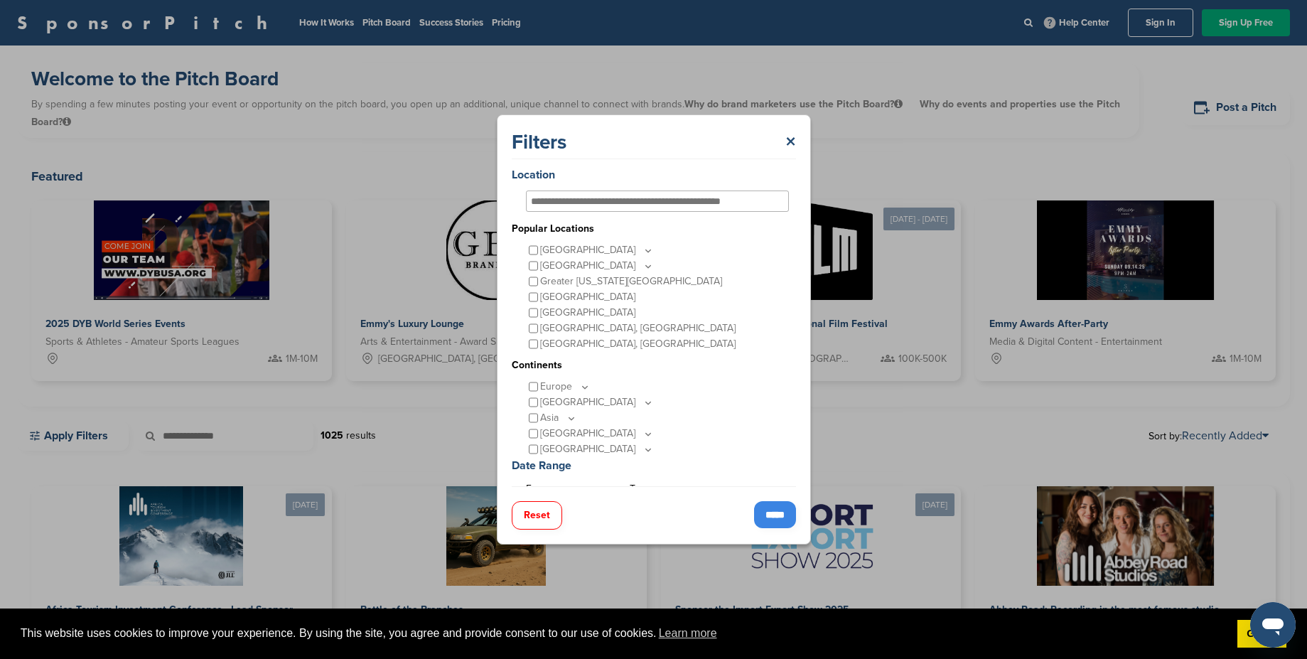
click at [774, 520] on input "*****" at bounding box center [775, 514] width 42 height 27
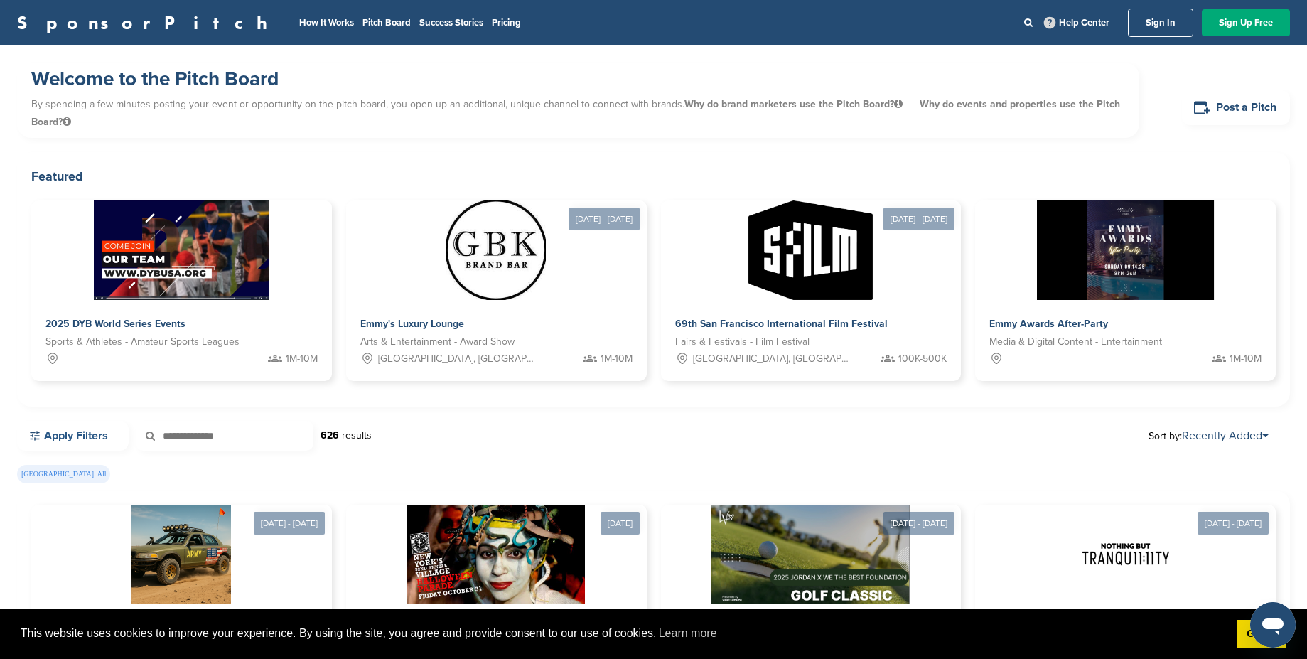
click at [75, 432] on link "Apply Filters" at bounding box center [73, 436] width 112 height 30
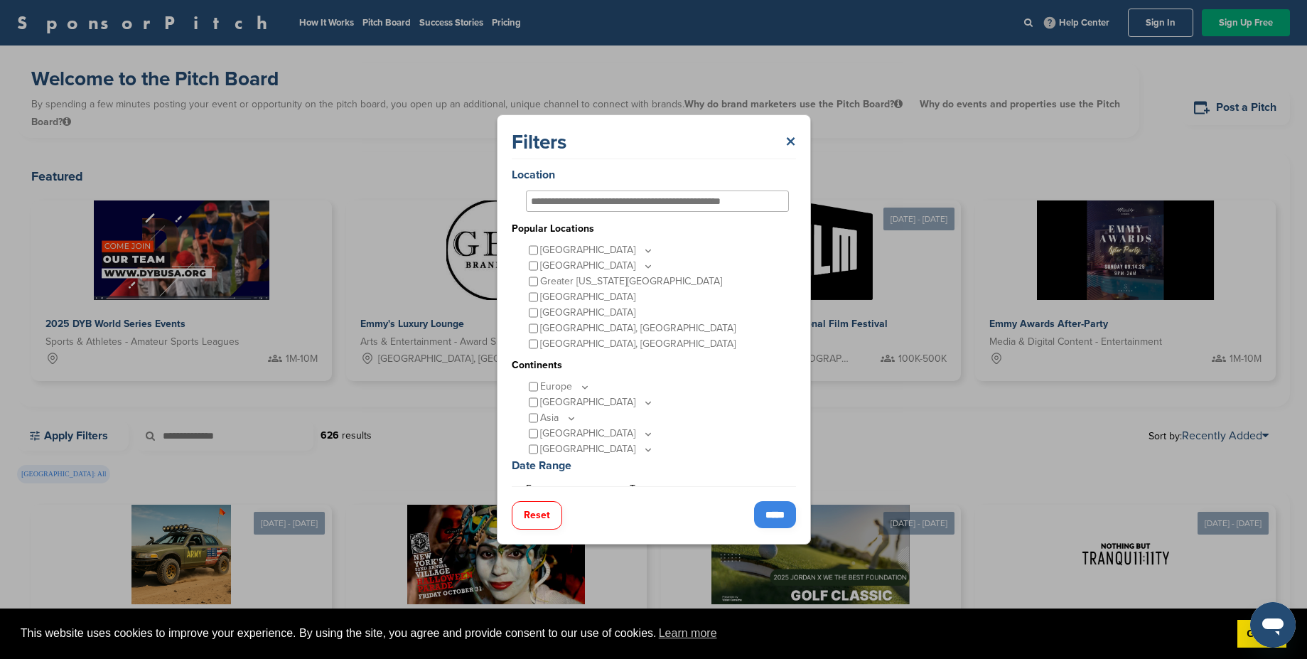
click at [794, 136] on link "×" at bounding box center [791, 142] width 11 height 26
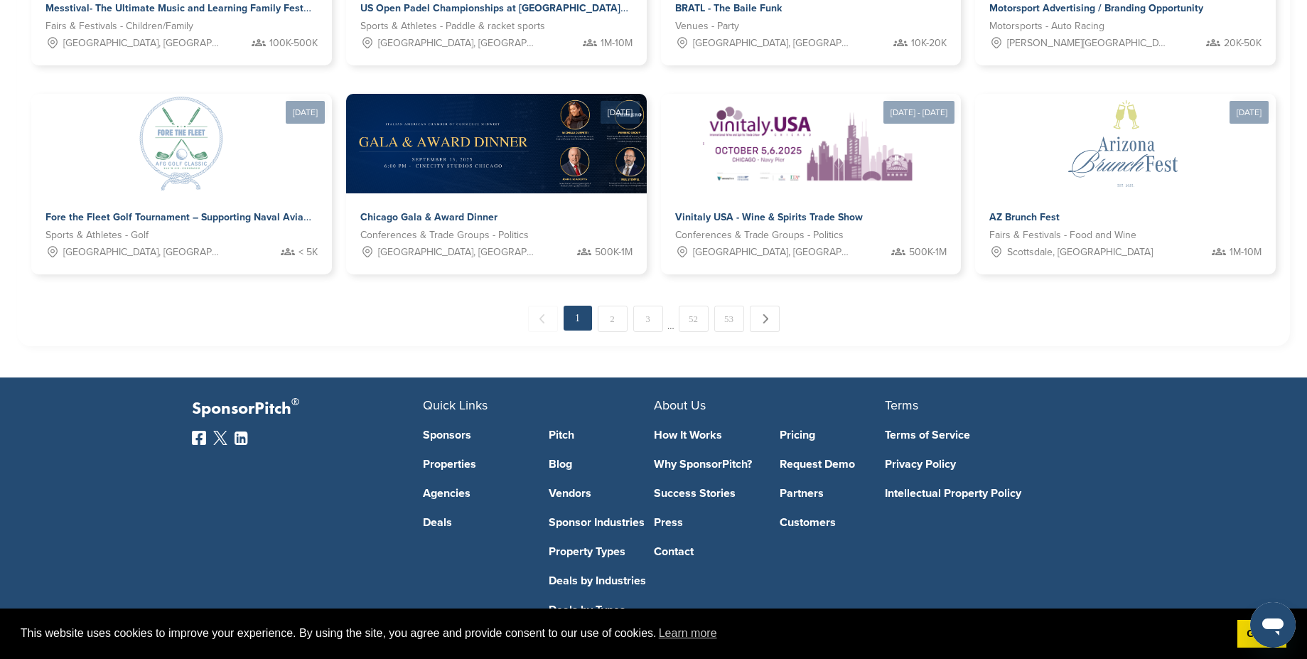
scroll to position [874, 0]
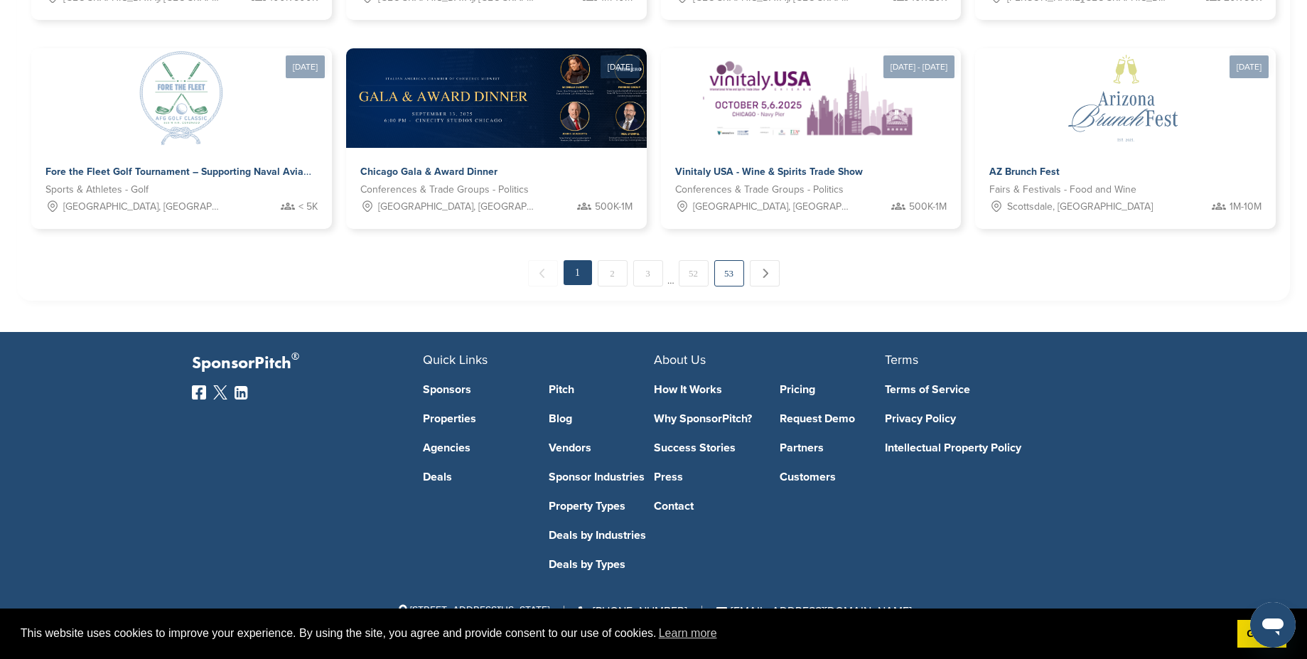
click at [724, 274] on link "53" at bounding box center [729, 273] width 30 height 26
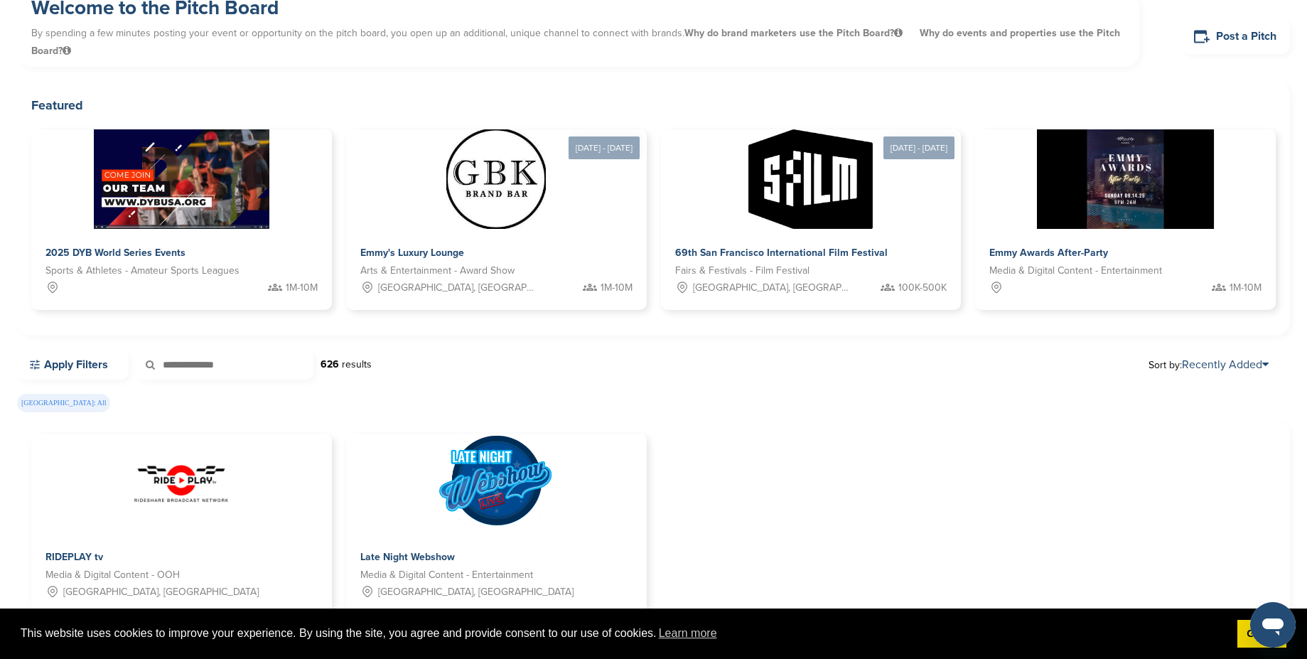
scroll to position [327, 0]
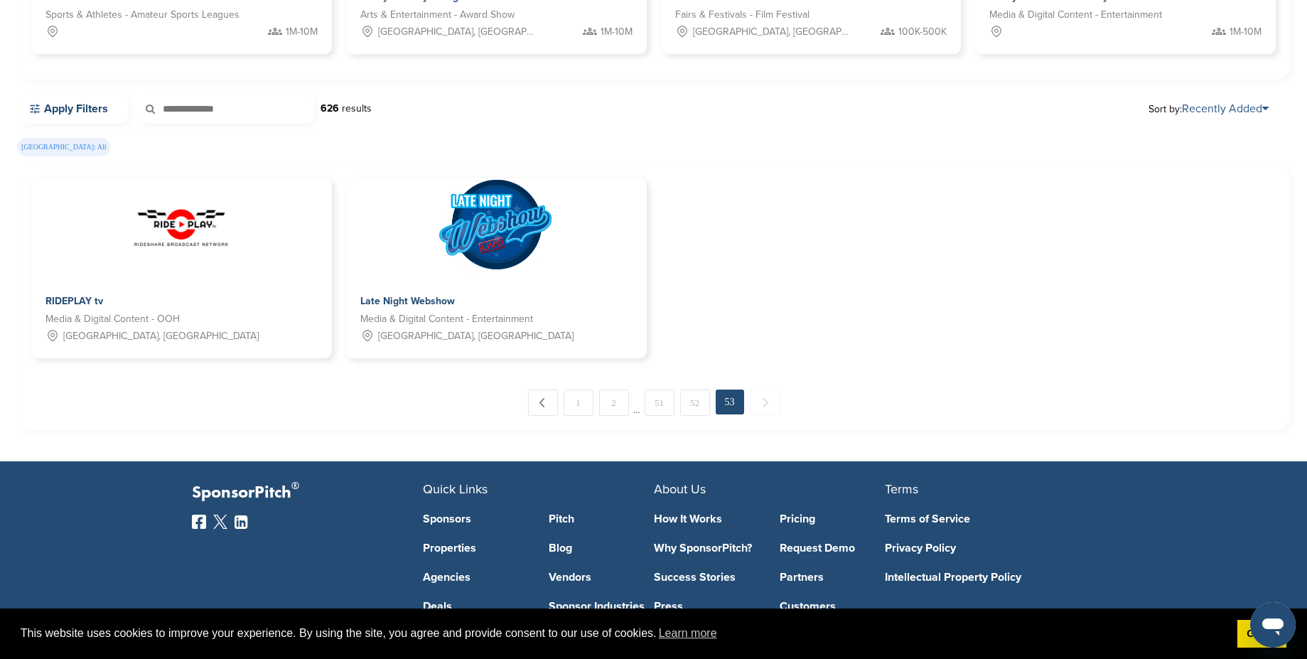
click at [1242, 111] on link "Recently Added" at bounding box center [1225, 109] width 87 height 14
click at [1131, 200] on link "Views" at bounding box center [1183, 200] width 213 height 24
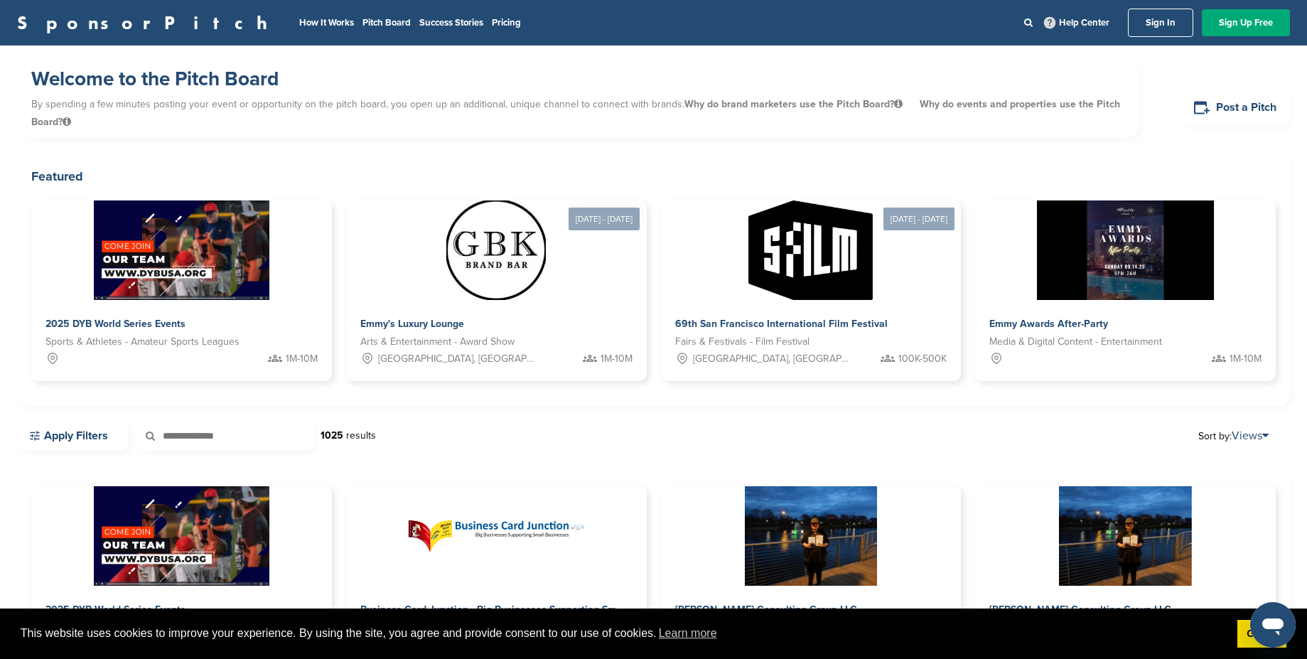
scroll to position [256, 0]
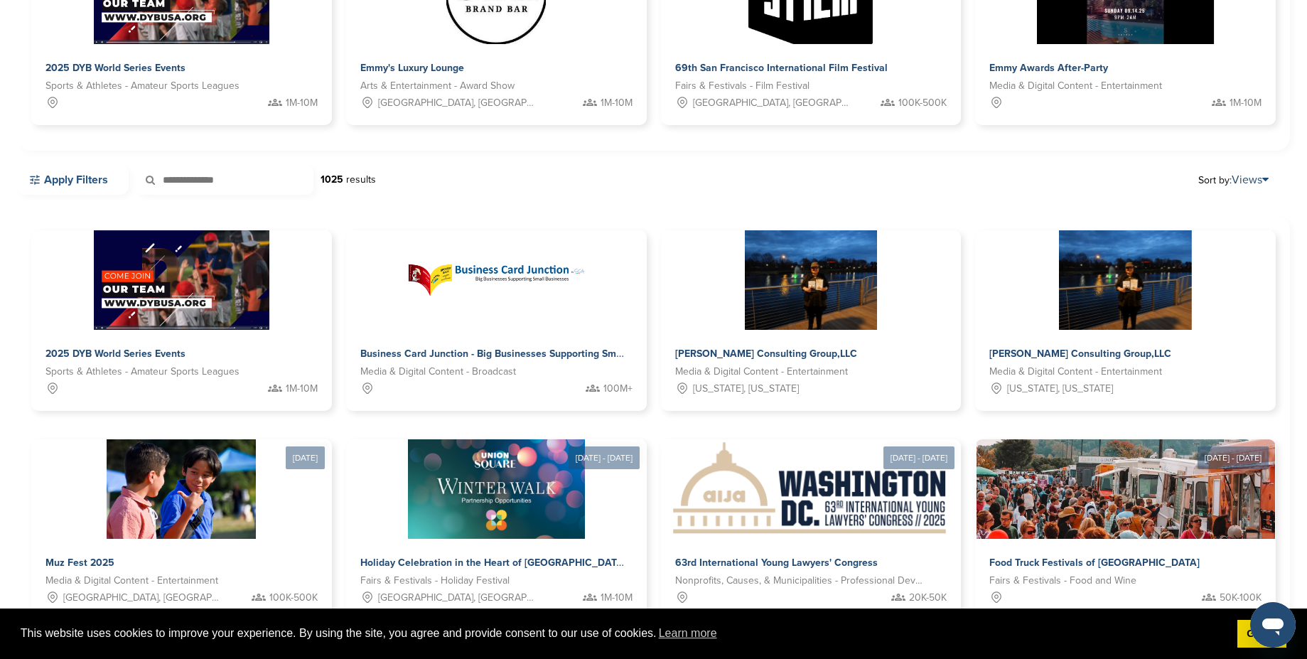
click at [91, 185] on link "Apply Filters" at bounding box center [73, 180] width 112 height 30
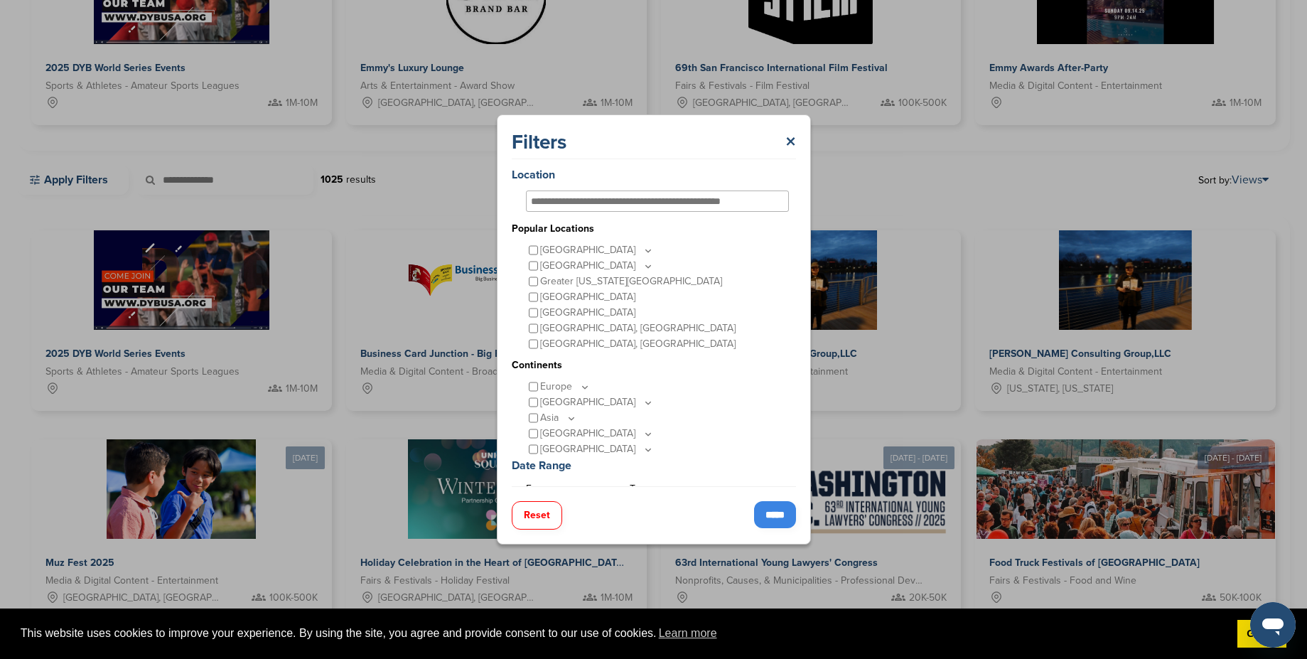
click at [539, 248] on div "[GEOGRAPHIC_DATA]" at bounding box center [657, 250] width 263 height 16
click at [527, 245] on div "United States" at bounding box center [657, 250] width 263 height 16
click at [773, 518] on input "*****" at bounding box center [775, 514] width 42 height 27
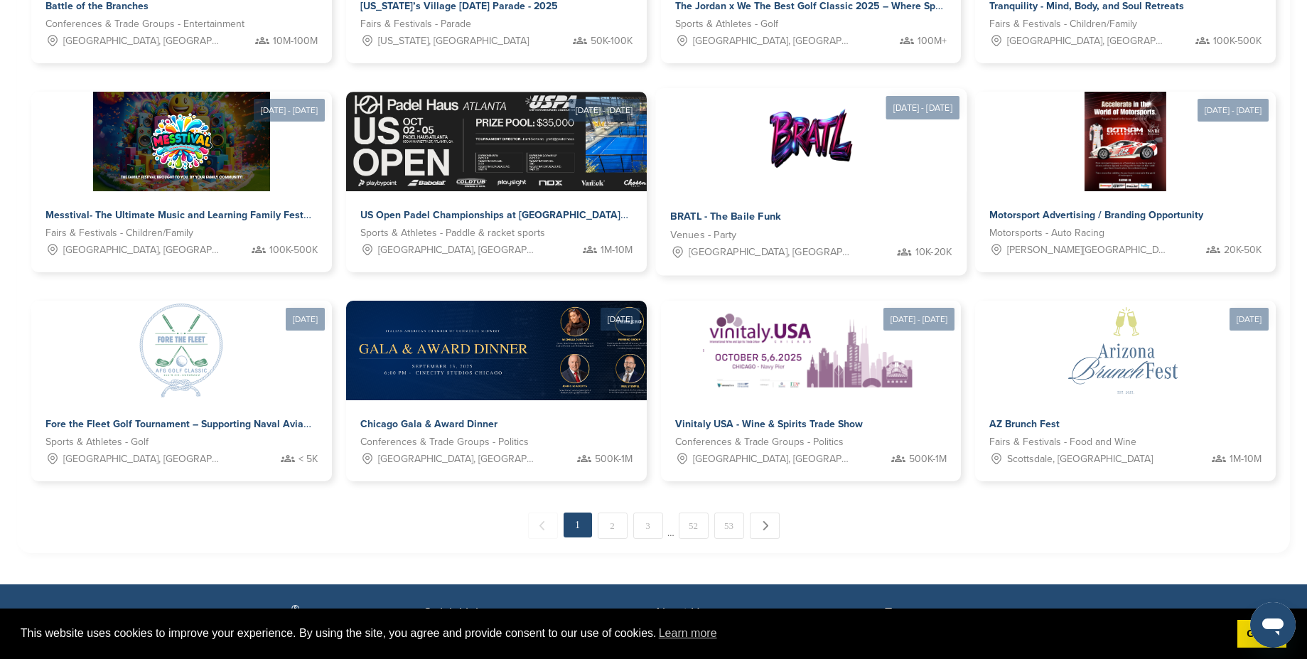
scroll to position [640, 0]
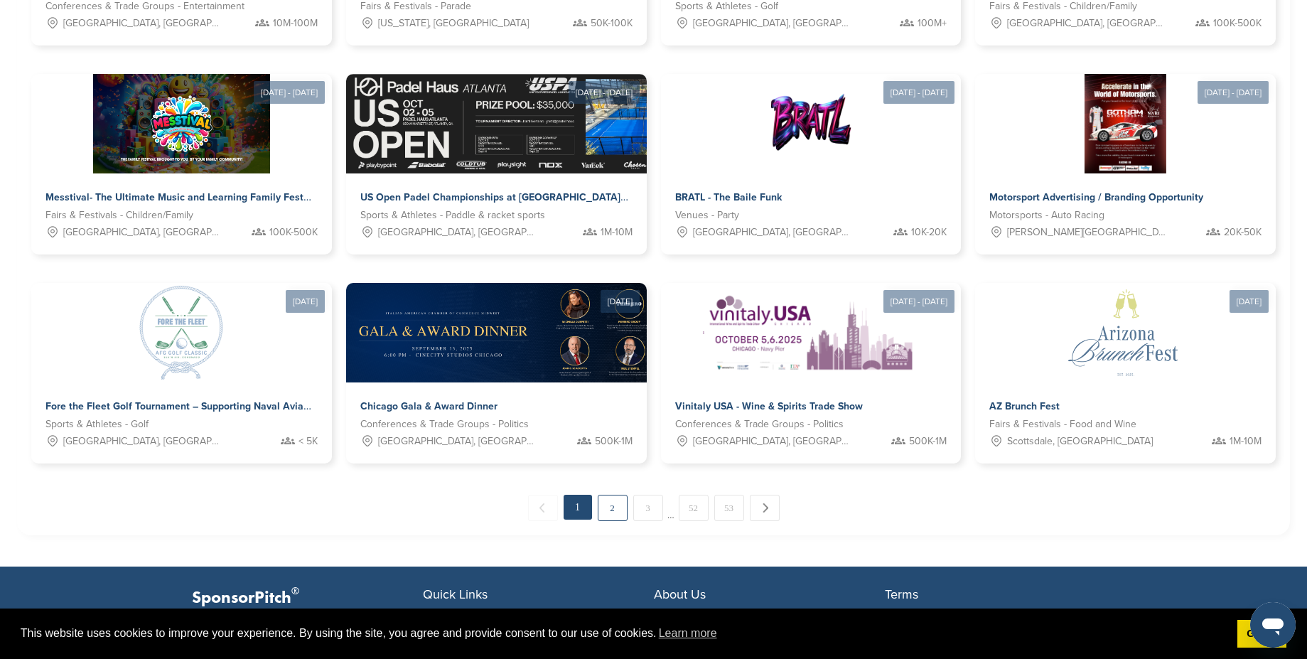
click at [615, 509] on link "2" at bounding box center [613, 508] width 30 height 26
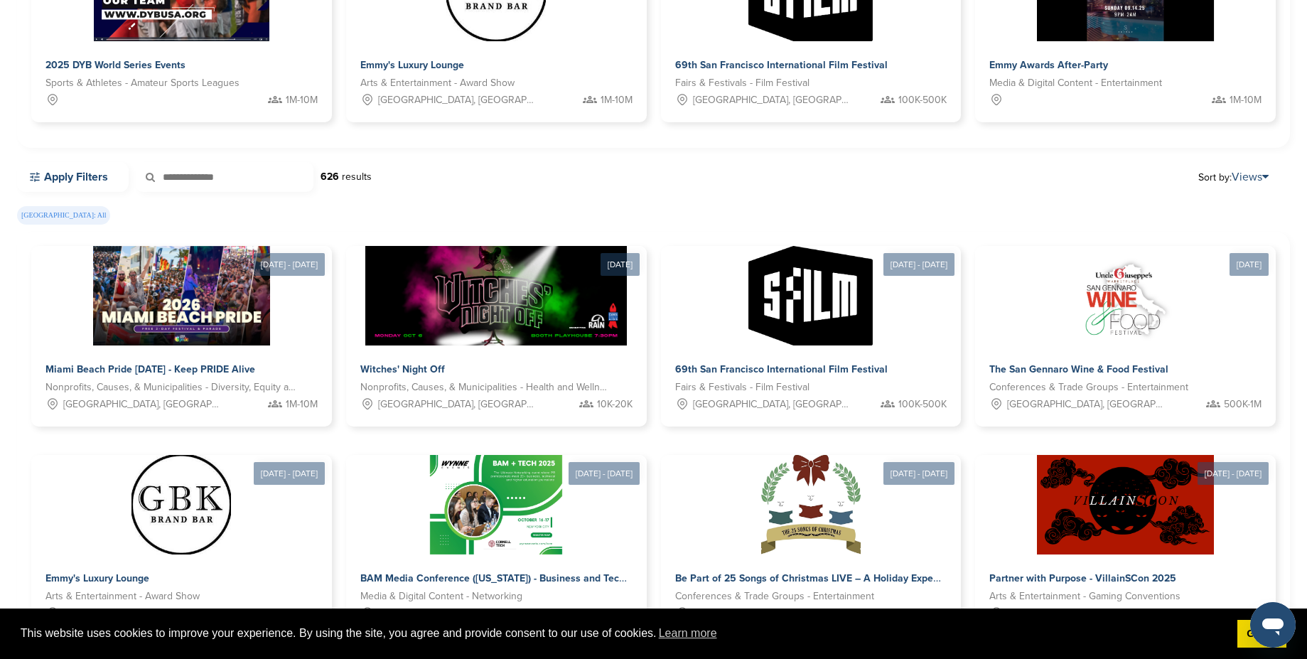
scroll to position [0, 0]
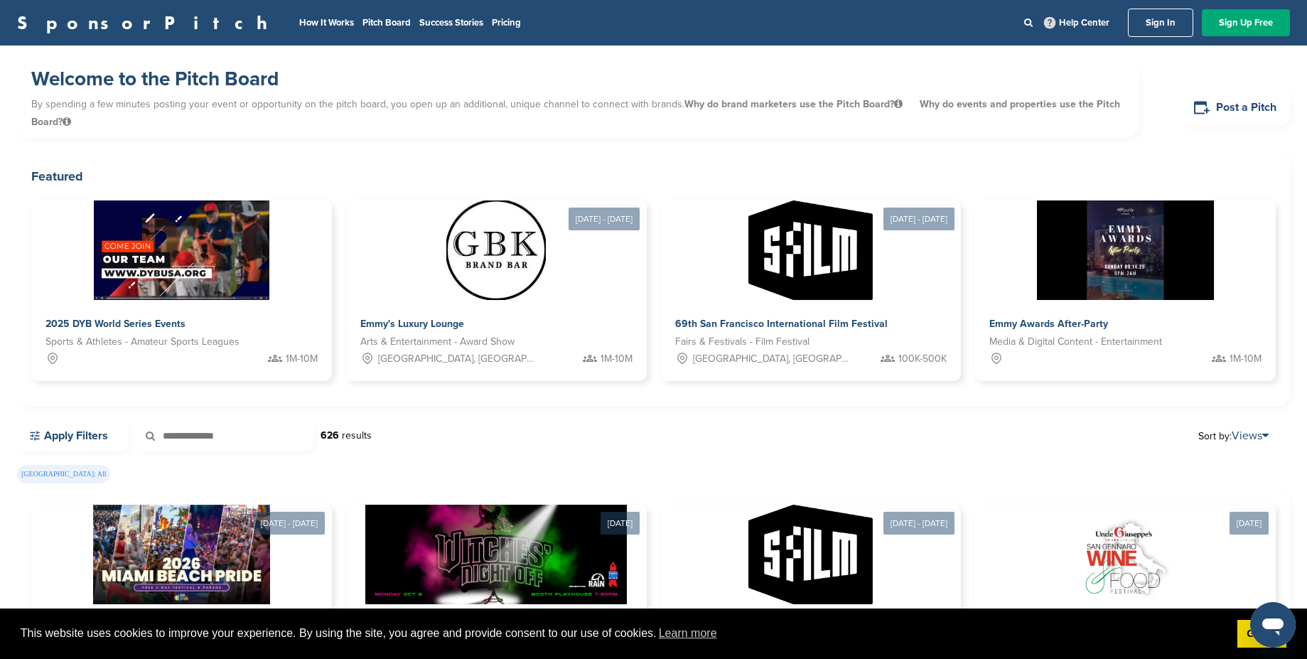
click at [328, 9] on nav "How It Works Pitch Board Success Stories Pricing Help Center Sign In Sign Up Fr…" at bounding box center [791, 23] width 1000 height 28
click at [492, 26] on link "Pricing" at bounding box center [506, 22] width 29 height 11
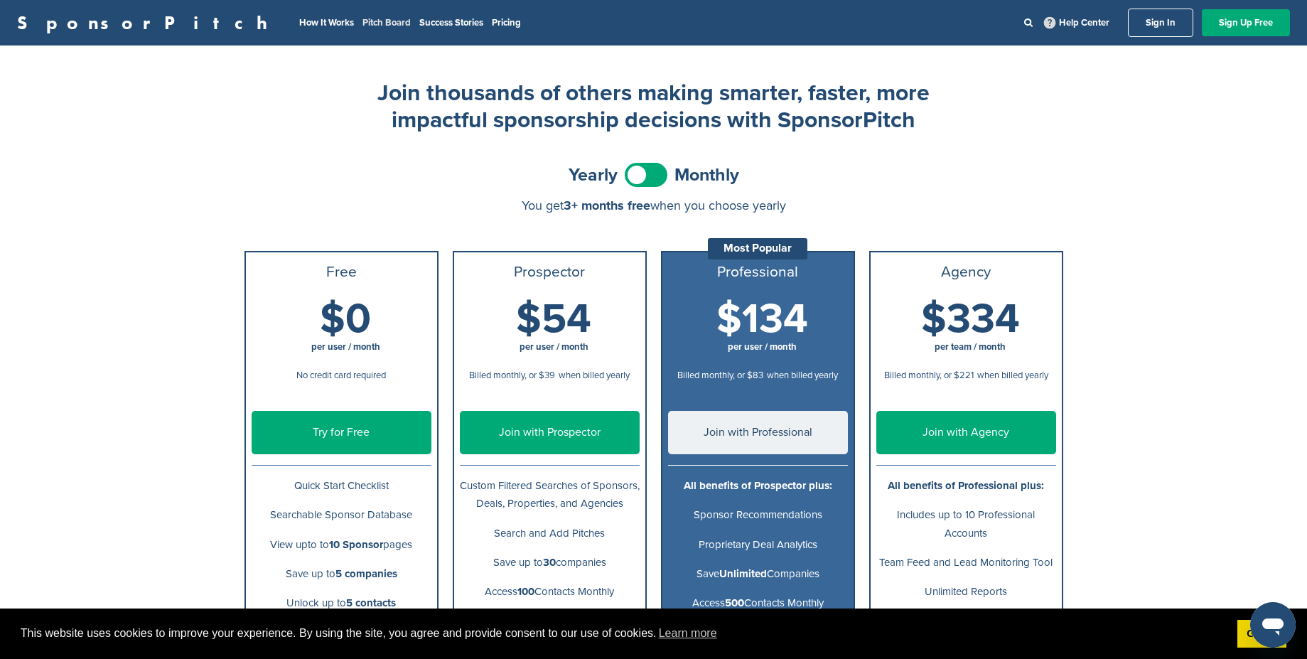
click at [363, 25] on link "Pitch Board" at bounding box center [387, 22] width 48 height 11
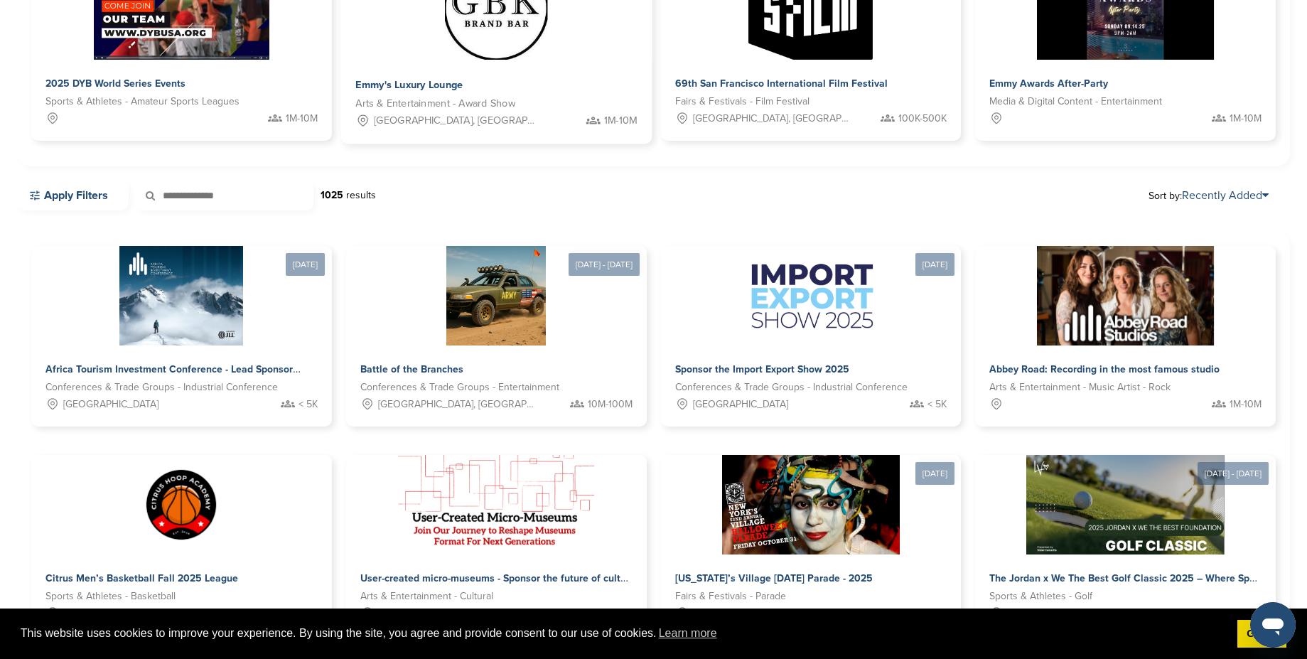
scroll to position [256, 0]
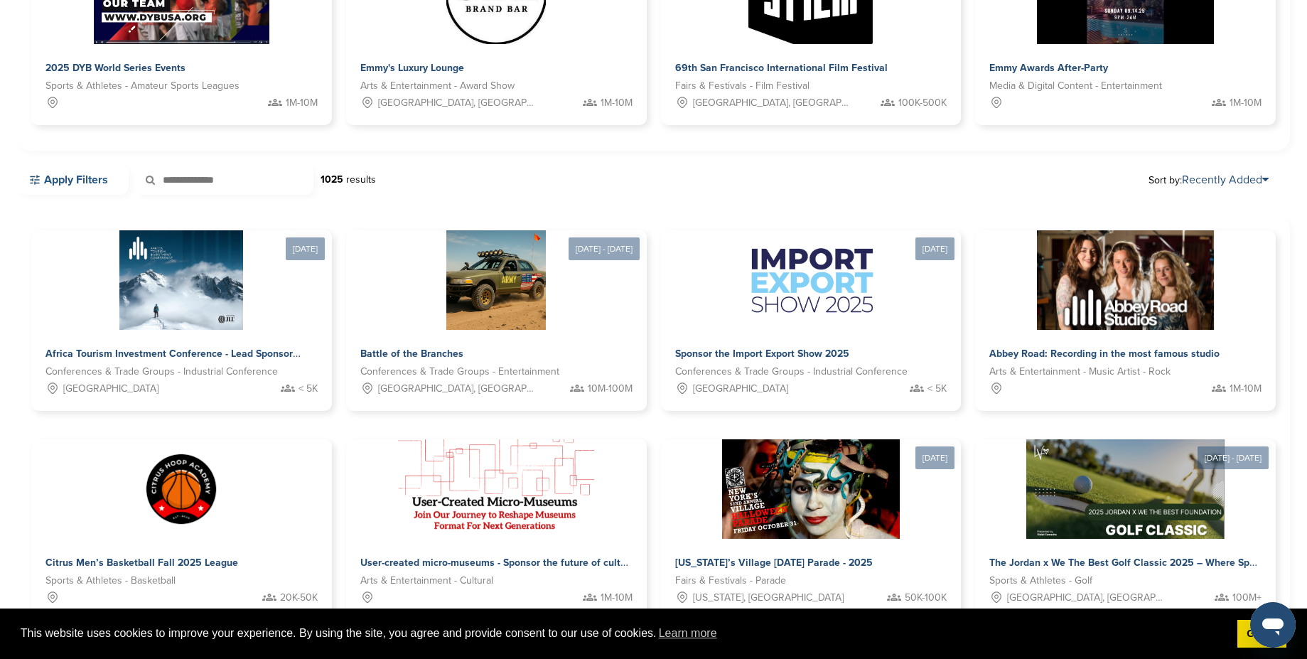
click at [90, 182] on link "Apply Filters" at bounding box center [73, 180] width 112 height 30
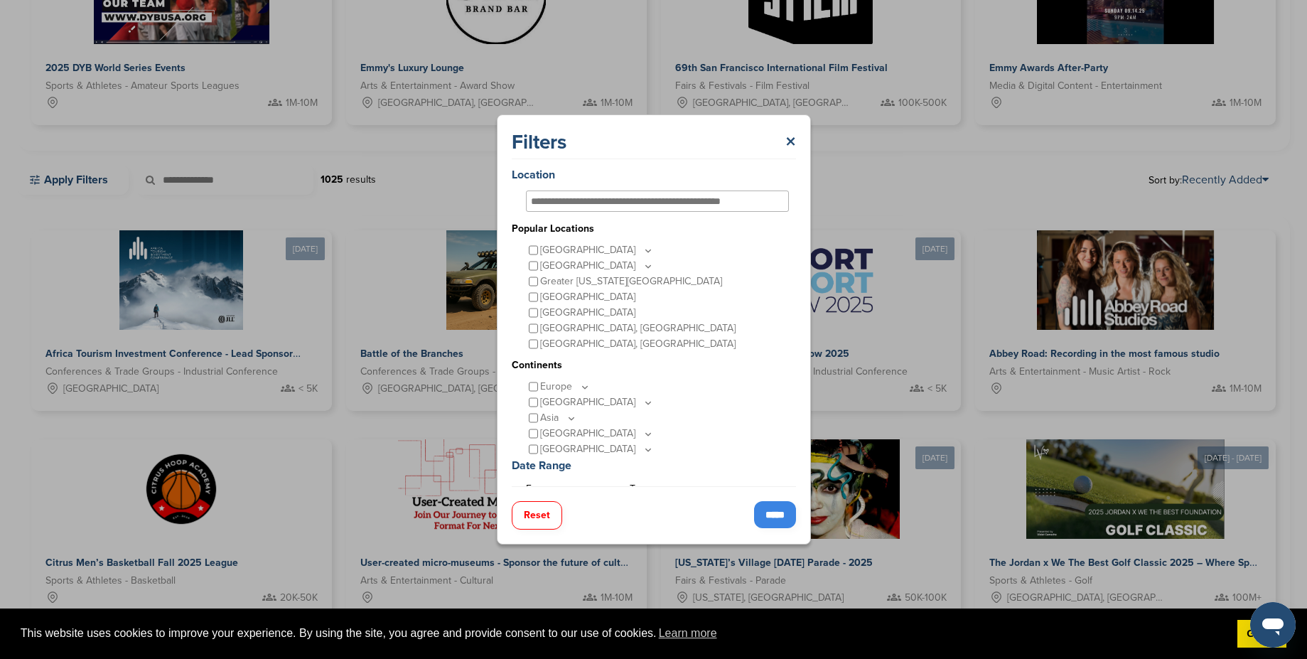
click at [761, 522] on input "*****" at bounding box center [775, 514] width 42 height 27
